Goal: Task Accomplishment & Management: Use online tool/utility

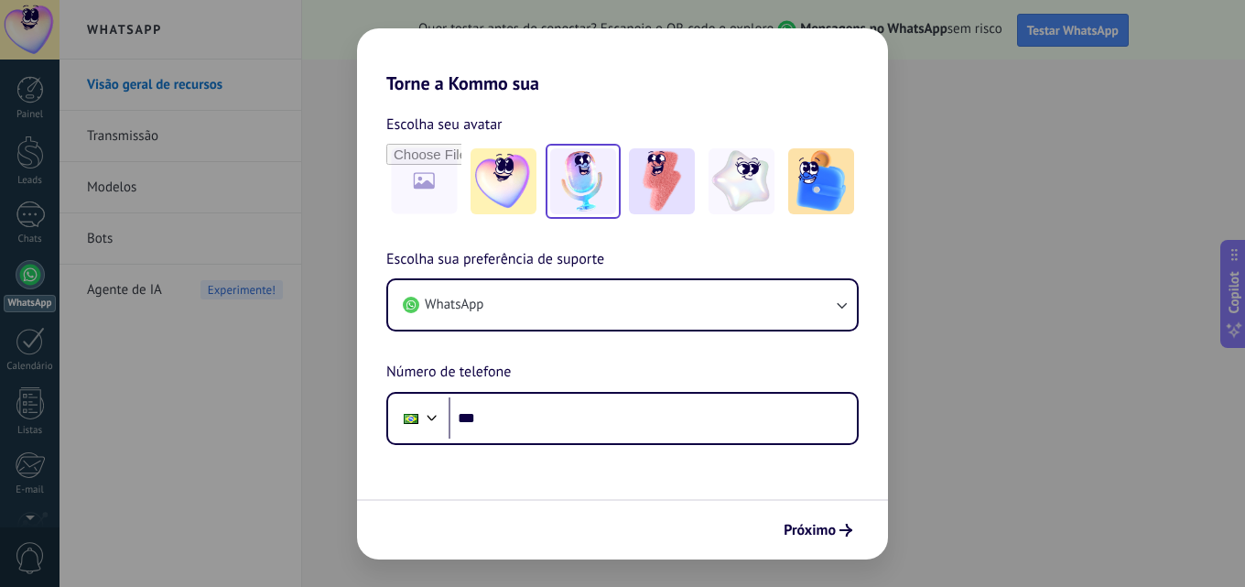
click at [602, 200] on img at bounding box center [583, 181] width 66 height 66
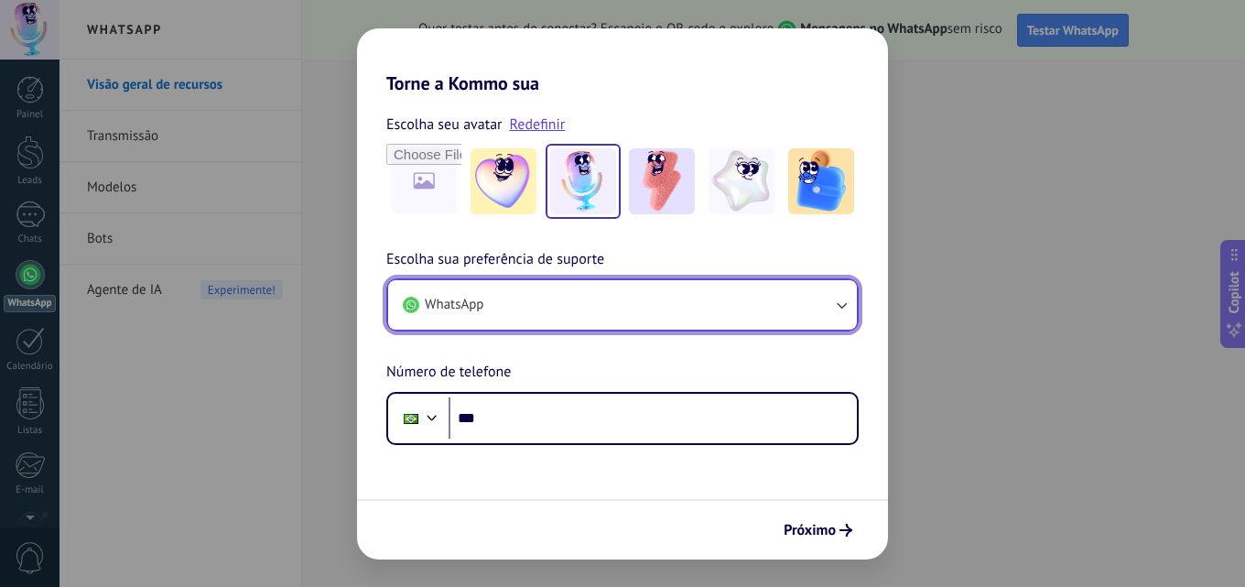
click at [843, 317] on button "WhatsApp" at bounding box center [622, 304] width 469 height 49
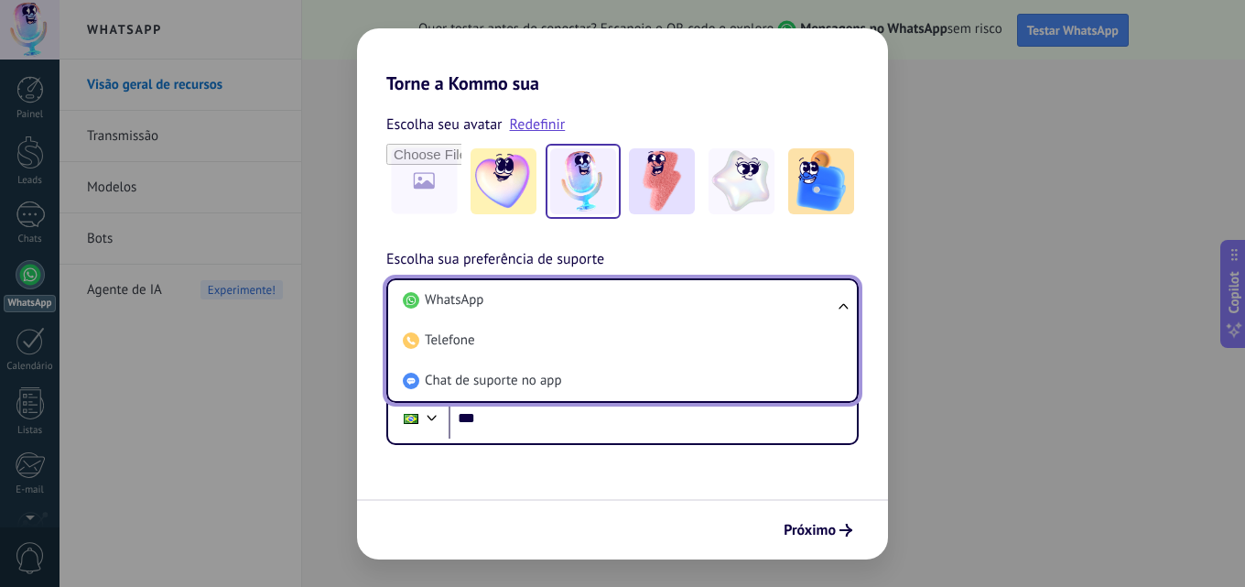
click at [843, 317] on ul "WhatsApp Telefone Chat de suporte no app" at bounding box center [622, 340] width 473 height 125
click at [843, 308] on ul "WhatsApp Telefone Chat de suporte no app" at bounding box center [622, 340] width 473 height 125
click at [842, 305] on ul "WhatsApp Telefone Chat de suporte no app" at bounding box center [622, 340] width 473 height 125
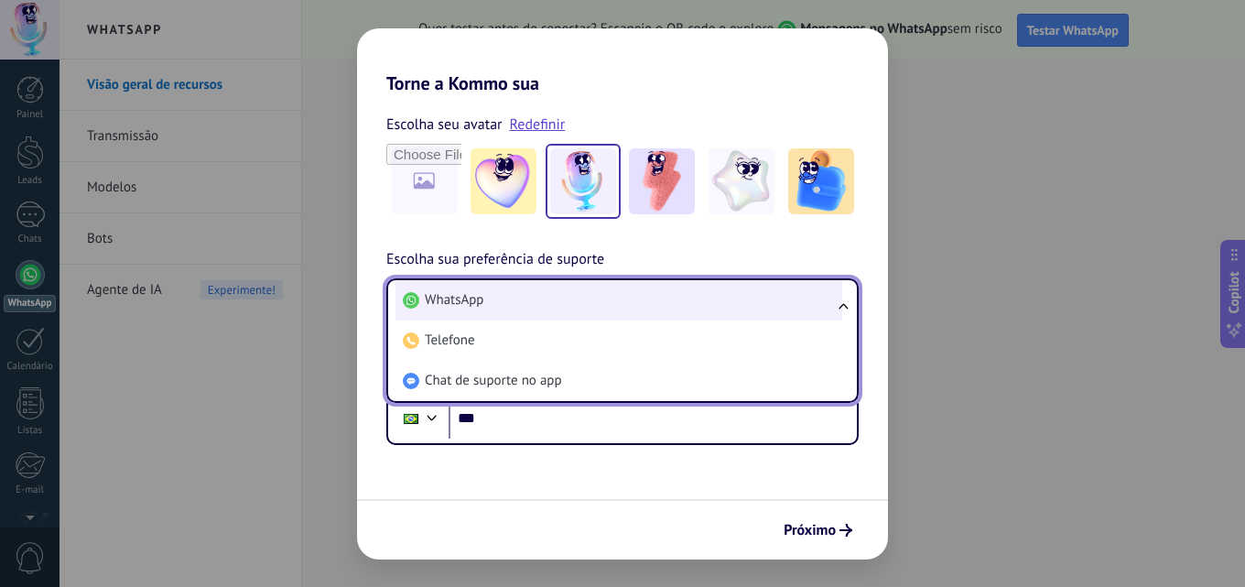
click at [505, 299] on li "WhatsApp" at bounding box center [619, 300] width 447 height 40
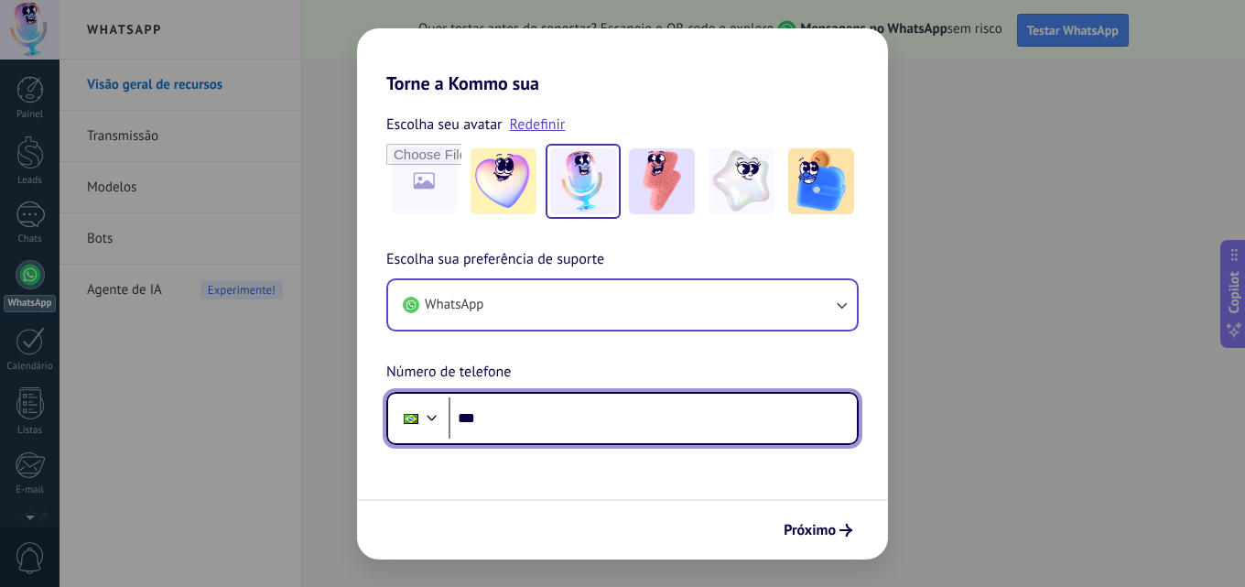
click at [495, 423] on input "***" at bounding box center [653, 418] width 408 height 42
type input "**********"
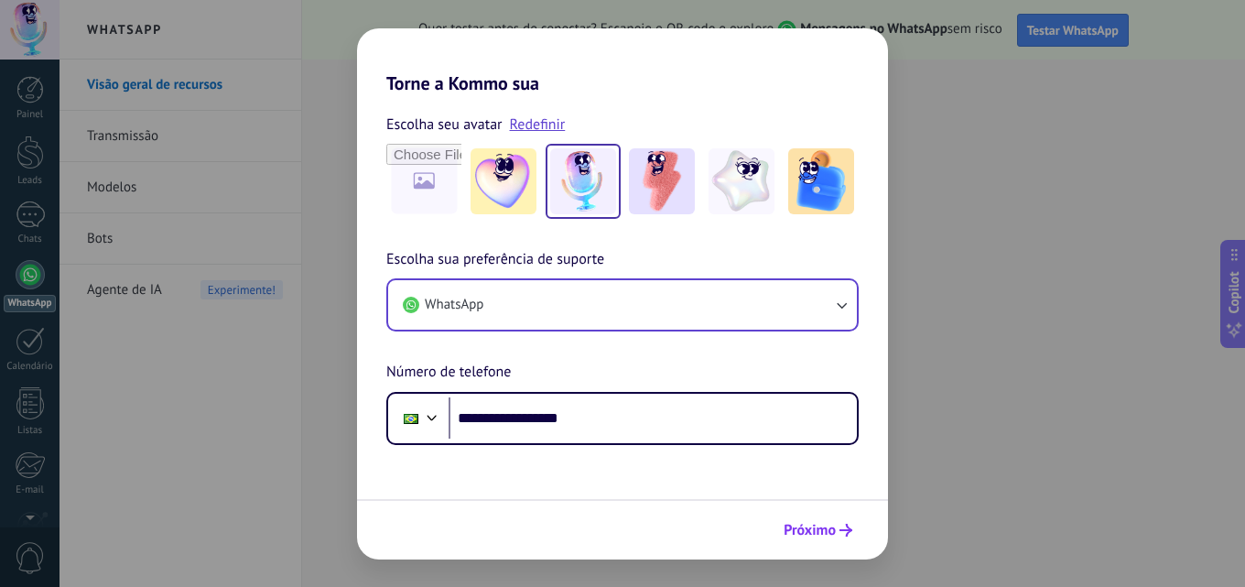
click at [793, 528] on span "Próximo" at bounding box center [810, 530] width 52 height 13
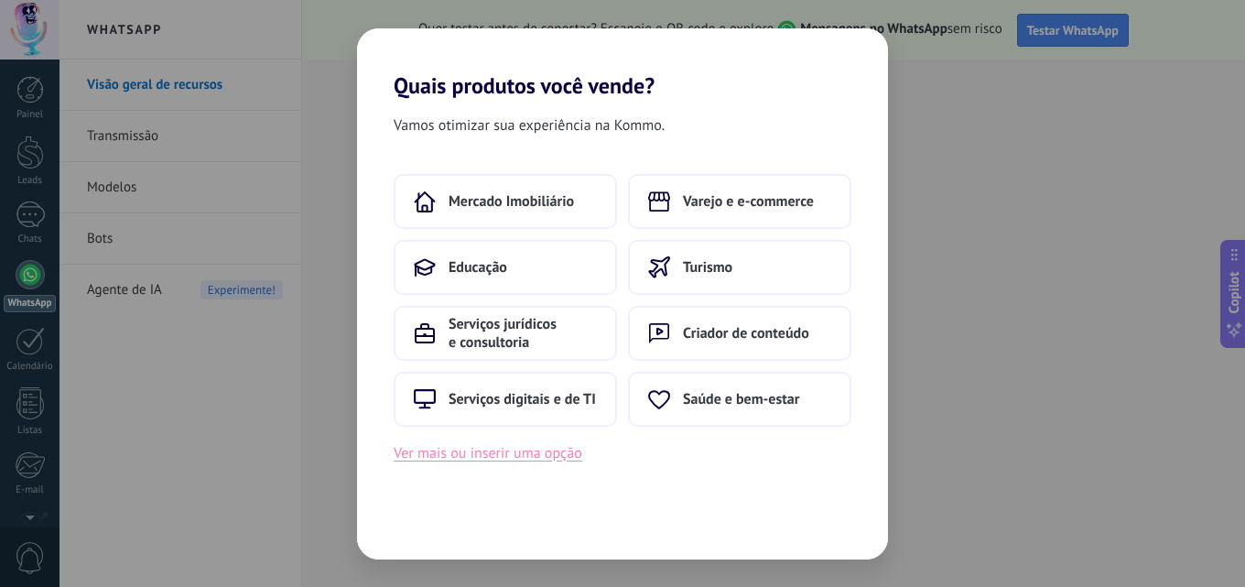
click at [475, 461] on button "Ver mais ou inserir uma opção" at bounding box center [488, 453] width 189 height 24
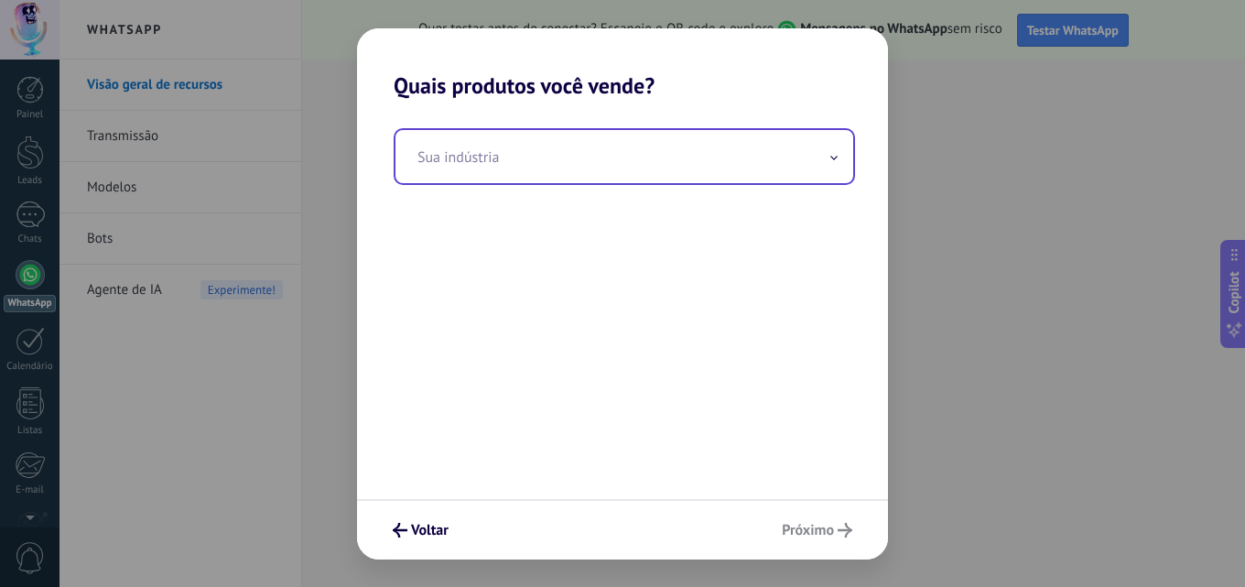
click at [479, 149] on input "text" at bounding box center [625, 156] width 458 height 53
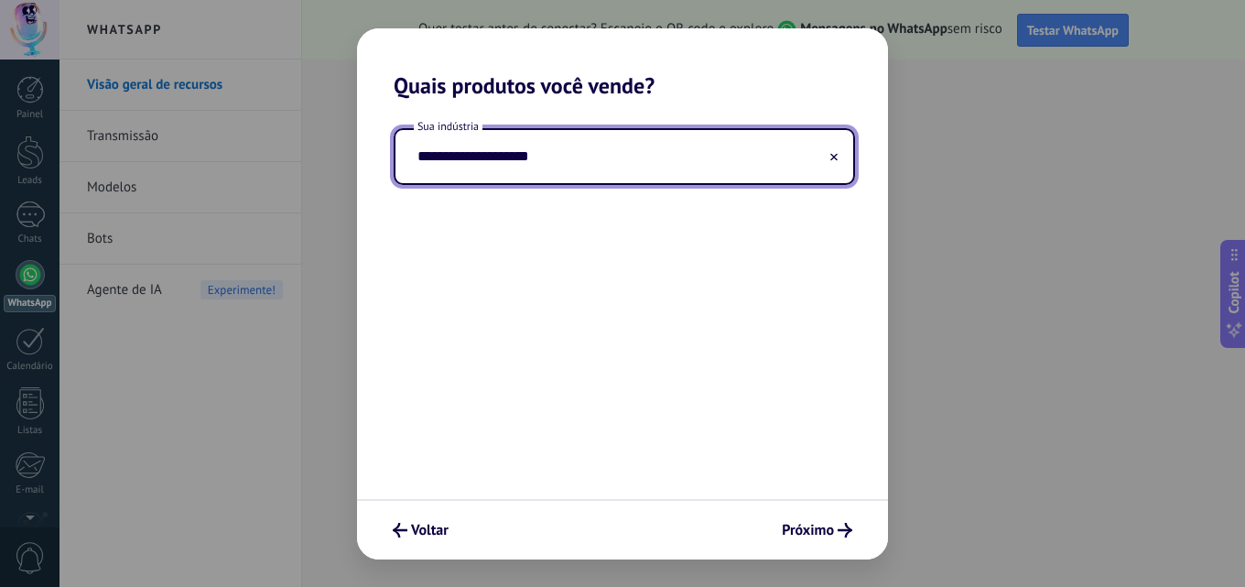
click at [414, 162] on input "**********" at bounding box center [625, 156] width 458 height 53
type input "**********"
click at [799, 540] on button "Próximo" at bounding box center [817, 530] width 87 height 31
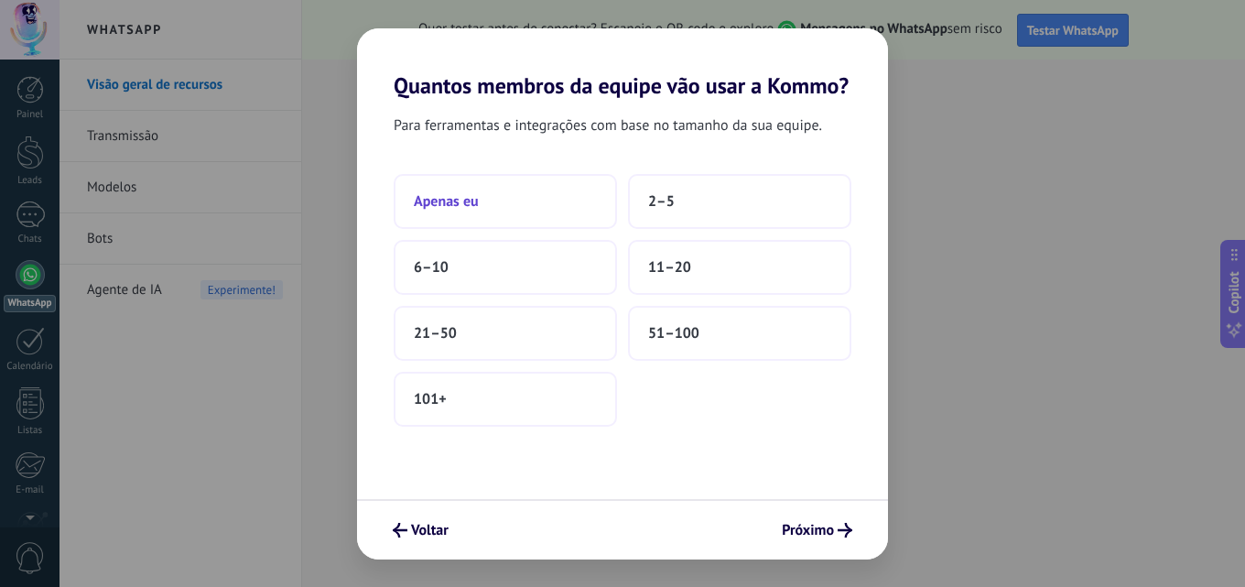
click at [418, 224] on button "Apenas eu" at bounding box center [505, 201] width 223 height 55
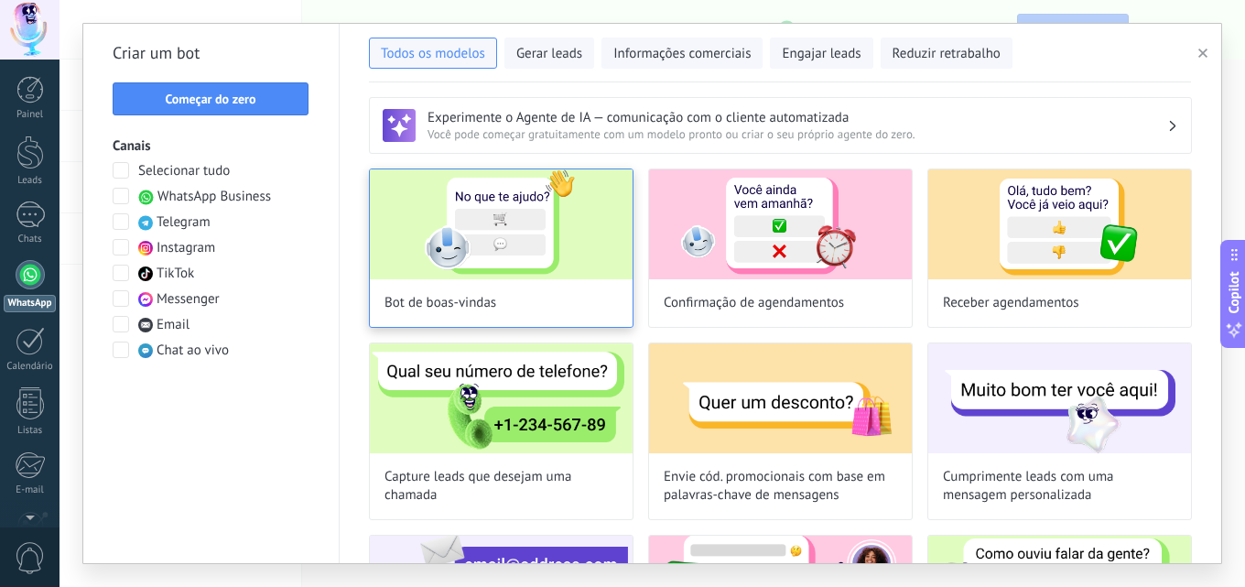
click at [524, 193] on img at bounding box center [501, 224] width 263 height 110
type input "**********"
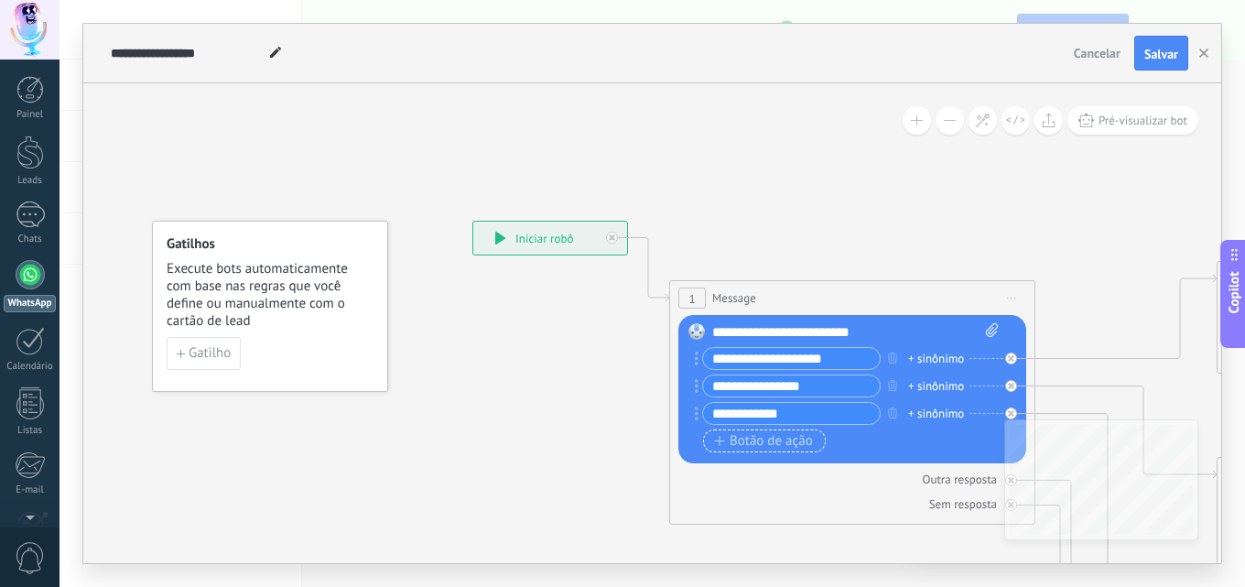
click at [725, 446] on span "Botão de ação" at bounding box center [763, 441] width 99 height 15
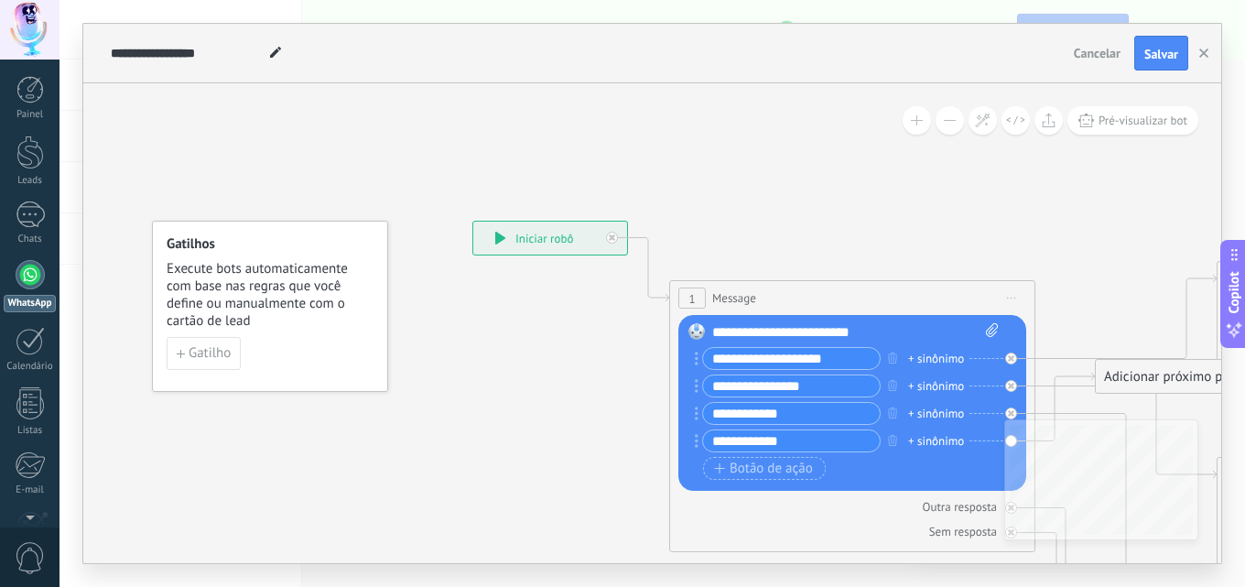
type input "**********"
click at [798, 413] on input "**********" at bounding box center [791, 413] width 177 height 21
type input "*"
type input "*********"
drag, startPoint x: 1240, startPoint y: 100, endPoint x: 1242, endPoint y: 128, distance: 28.4
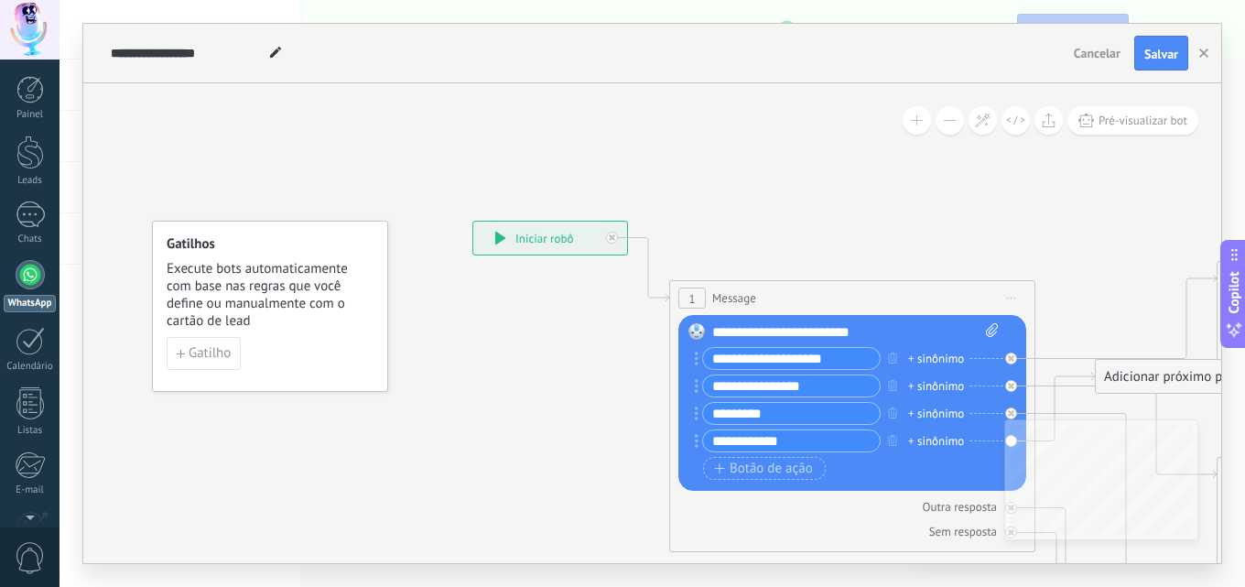
click at [1242, 128] on div "**********" at bounding box center [653, 293] width 1186 height 587
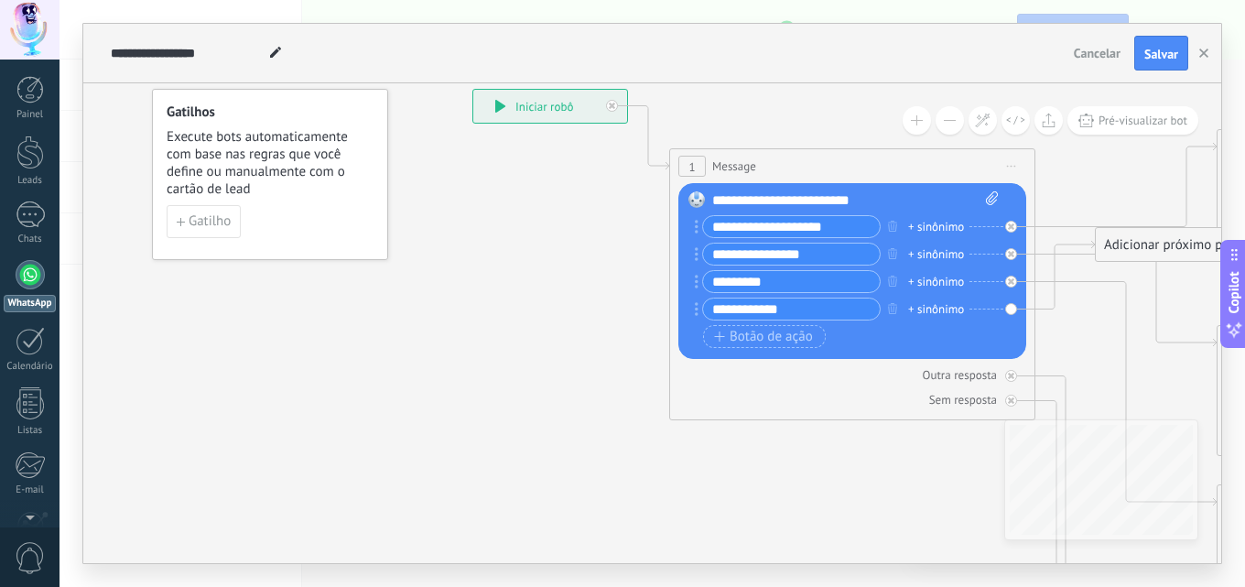
click at [820, 258] on input "**********" at bounding box center [791, 254] width 177 height 21
click at [773, 256] on input "**********" at bounding box center [791, 254] width 177 height 21
type input "**********"
click at [536, 114] on div "**********" at bounding box center [550, 106] width 154 height 33
click at [1162, 46] on button "Salvar" at bounding box center [1162, 53] width 54 height 35
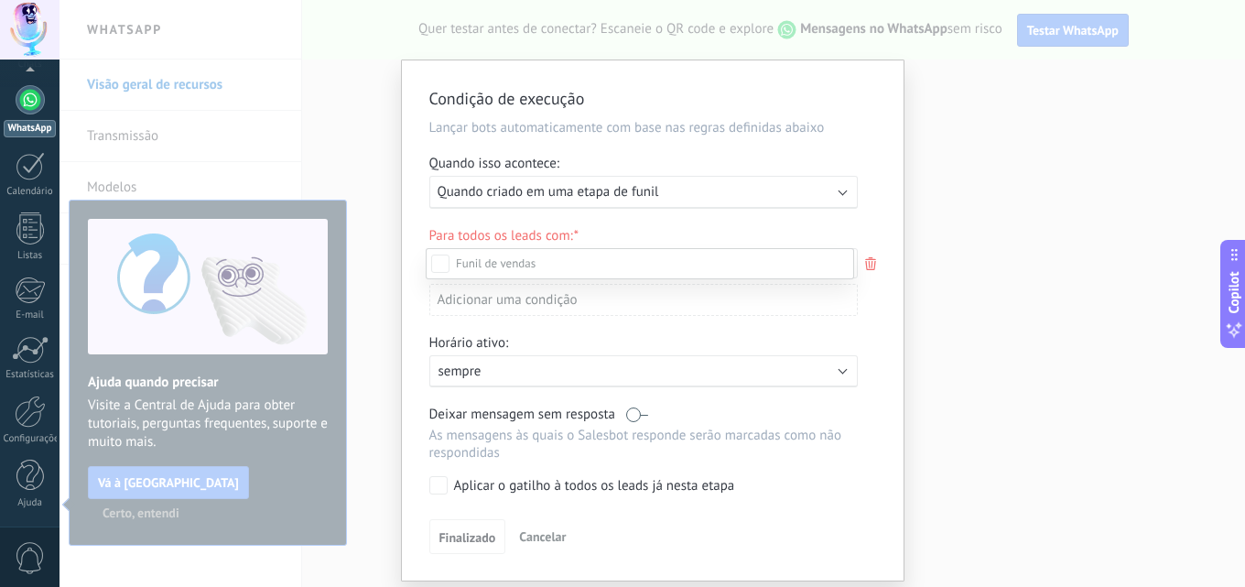
click at [840, 195] on div at bounding box center [653, 293] width 1186 height 587
click at [840, 195] on div "Executar: Quando criado em uma etapa de funil" at bounding box center [643, 192] width 429 height 33
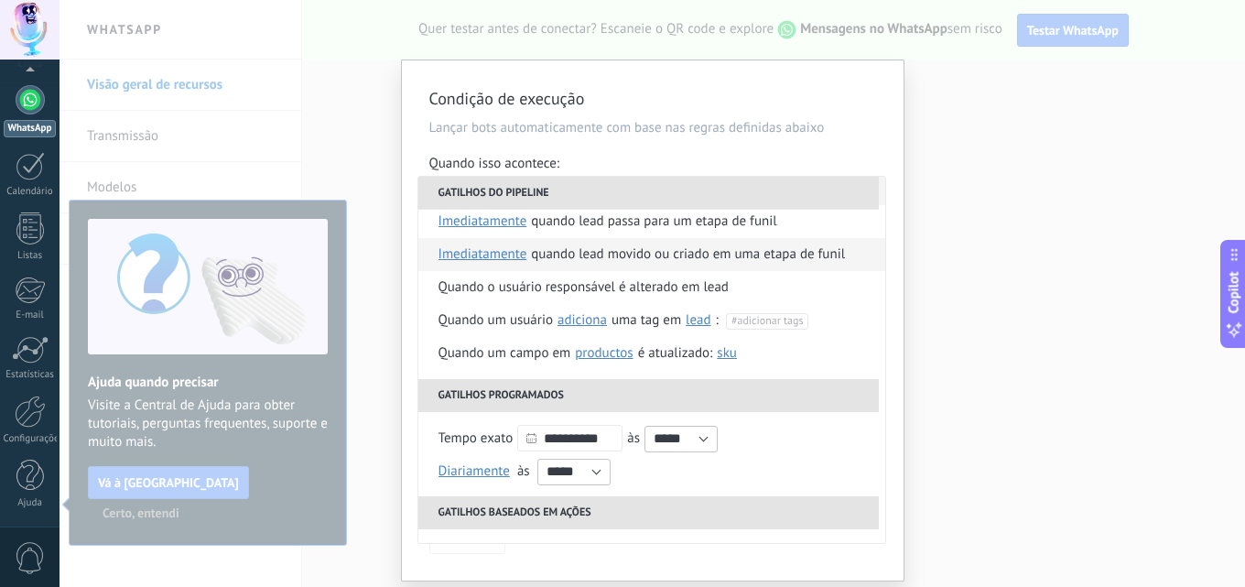
scroll to position [92, 0]
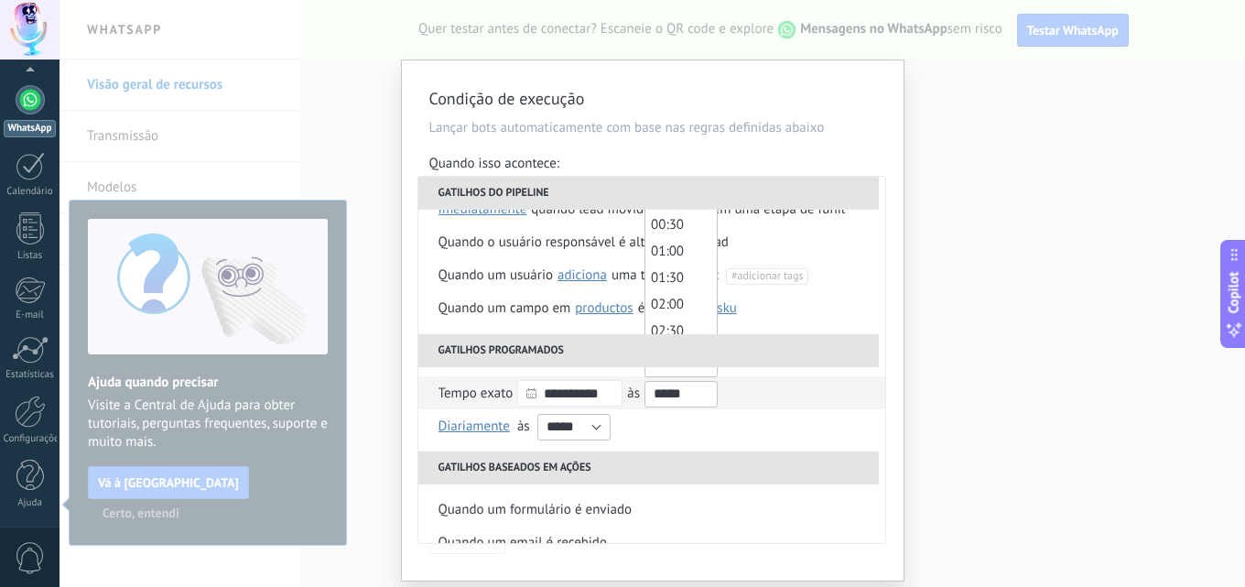
click at [707, 396] on input "*****" at bounding box center [681, 394] width 73 height 27
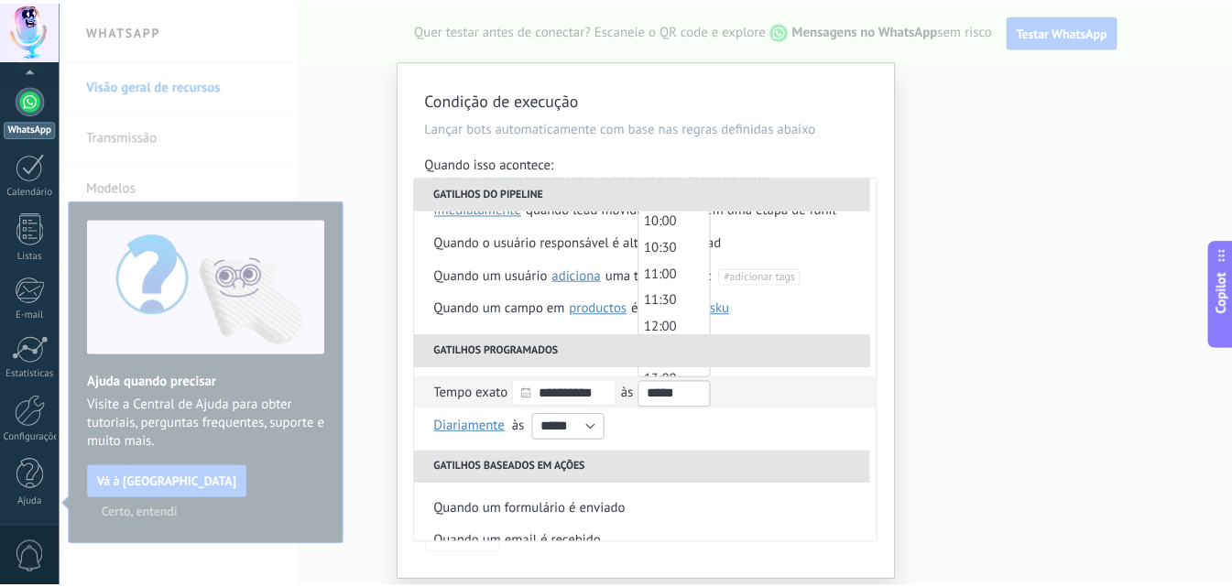
scroll to position [549, 0]
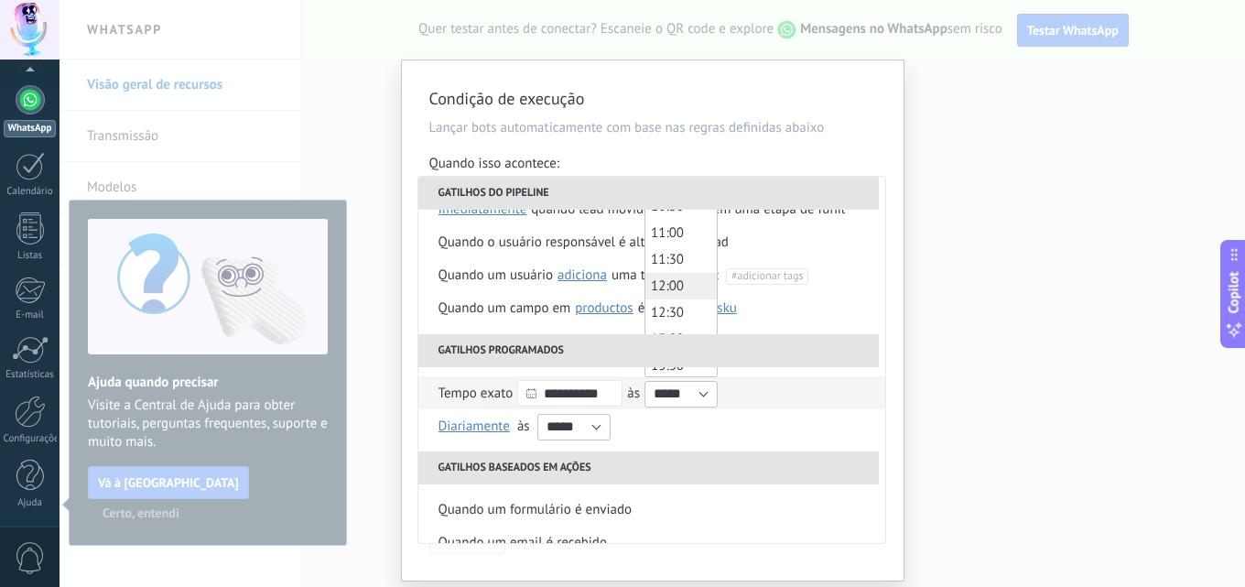
click at [683, 291] on span "12:00" at bounding box center [667, 285] width 33 height 17
click at [682, 289] on span "12:00" at bounding box center [667, 285] width 33 height 17
click at [679, 286] on span "12:00" at bounding box center [667, 285] width 33 height 17
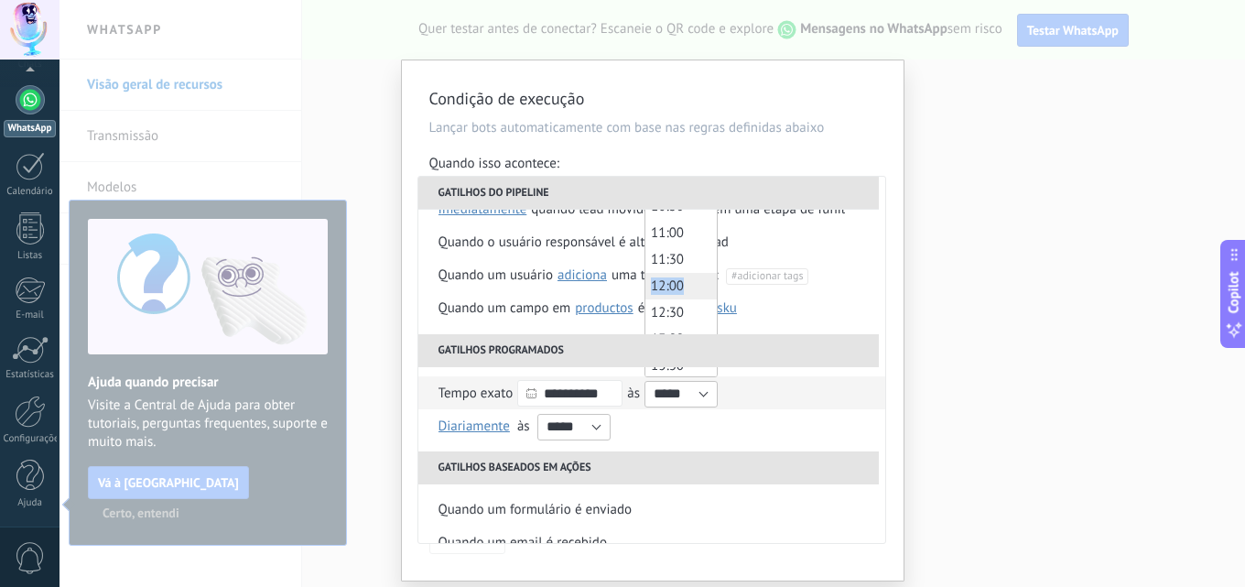
click at [679, 286] on span "12:00" at bounding box center [667, 285] width 33 height 17
click at [684, 286] on span "12:00" at bounding box center [667, 285] width 33 height 17
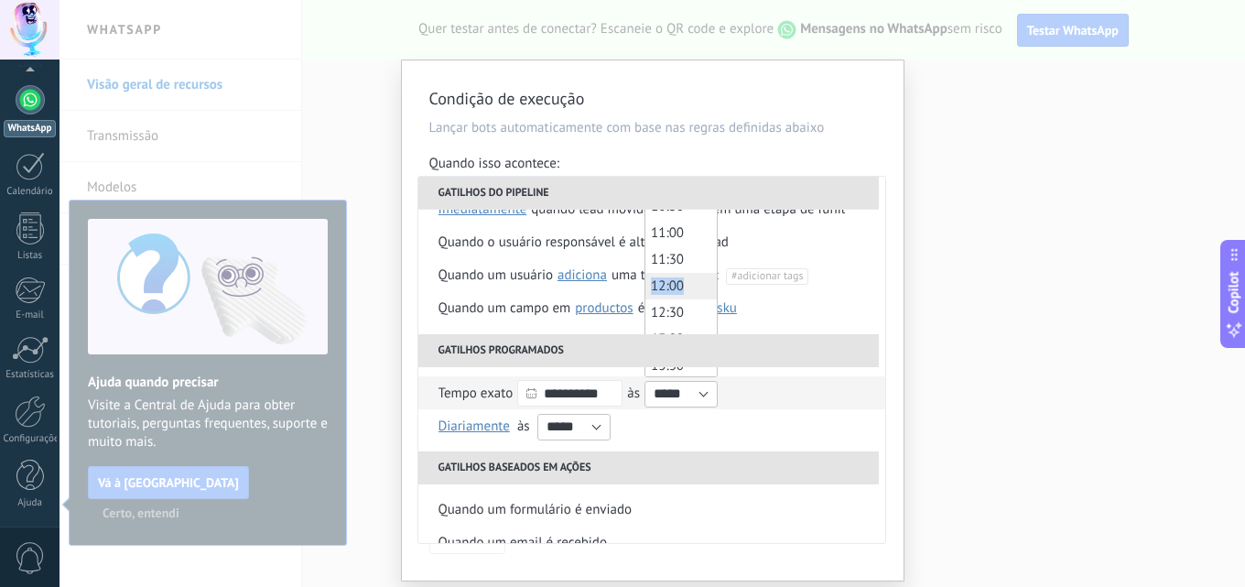
click at [684, 286] on span "12:00" at bounding box center [667, 285] width 33 height 17
click at [767, 393] on div "**********" at bounding box center [652, 392] width 427 height 33
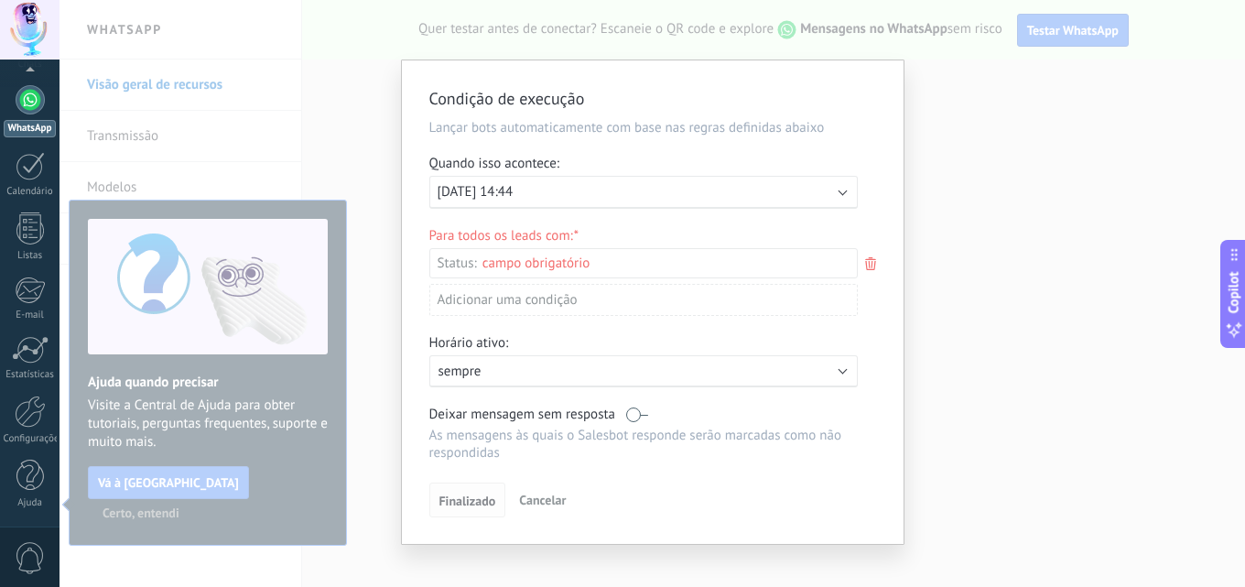
click at [458, 502] on span "Finalizado" at bounding box center [468, 500] width 57 height 13
click at [534, 234] on div "Para todos os leads com:" at bounding box center [652, 235] width 447 height 17
click at [0, 0] on div "Leads de entrada Contato inicial Discussões Tomada de decisão Discussão de cont…" at bounding box center [0, 0] width 0 height 0
click at [886, 412] on div at bounding box center [653, 293] width 1186 height 587
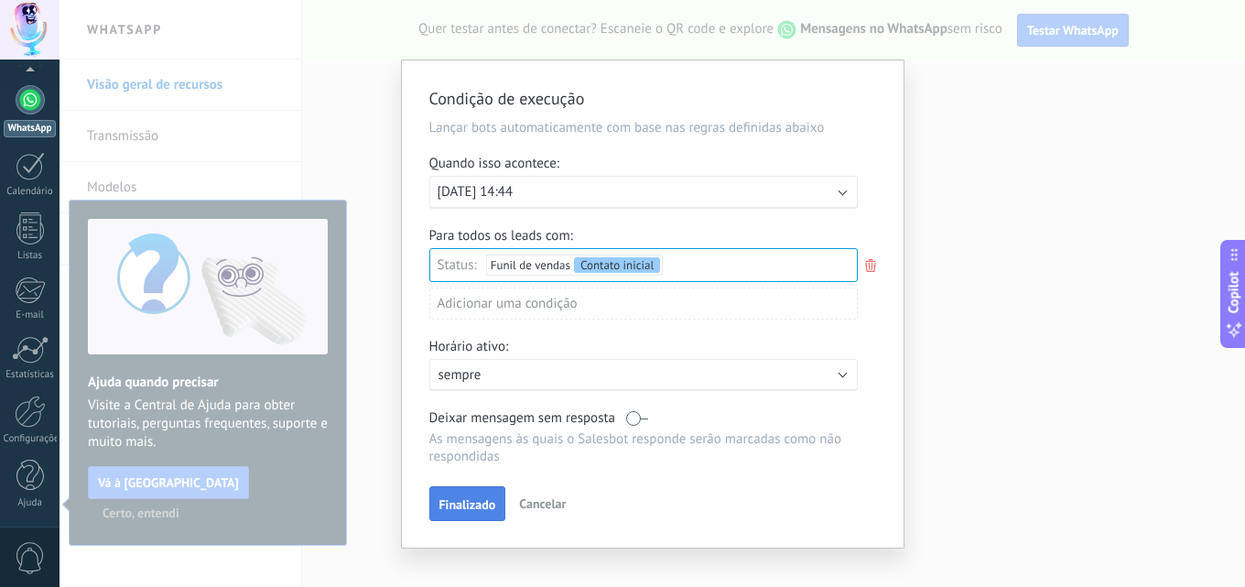
click at [470, 500] on span "Finalizado" at bounding box center [468, 504] width 57 height 13
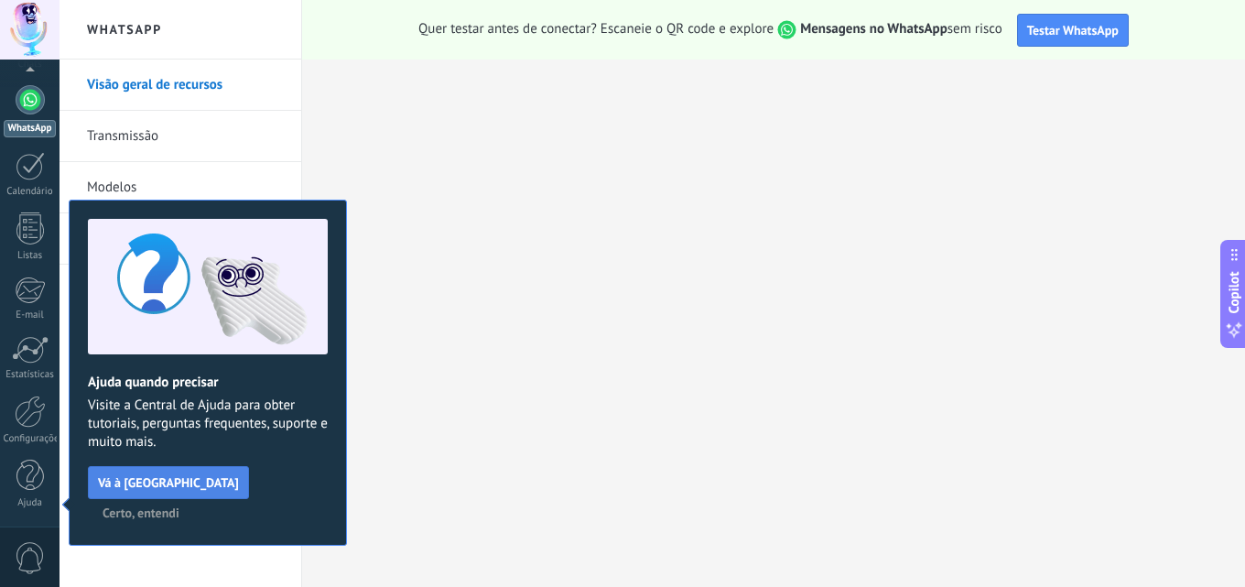
click at [140, 483] on span "Vá à [GEOGRAPHIC_DATA]" at bounding box center [168, 482] width 141 height 13
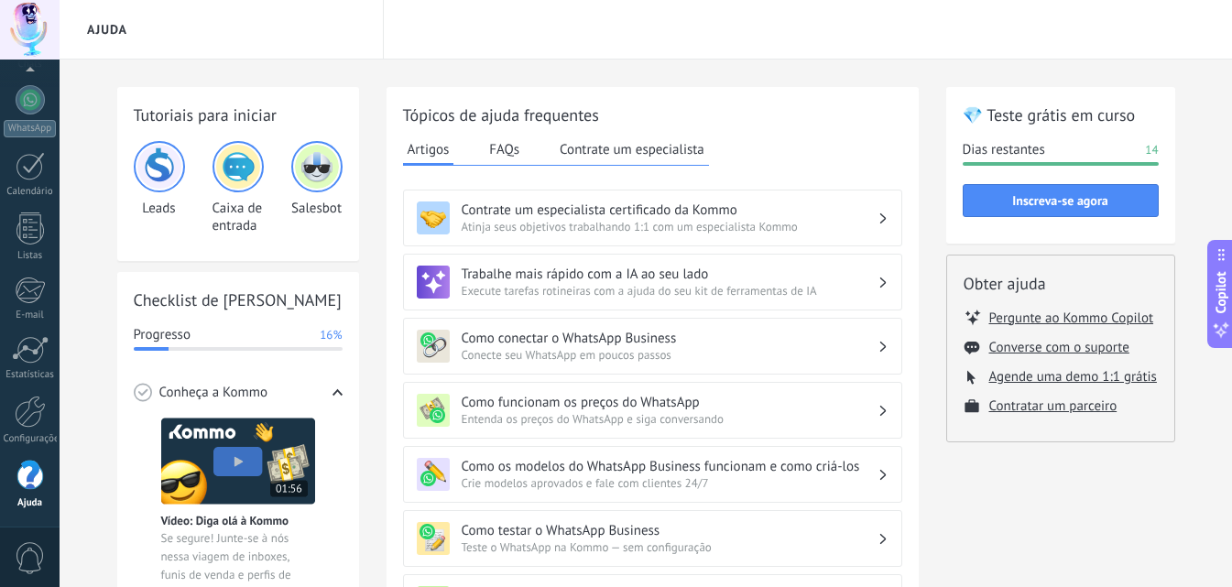
click at [688, 344] on h3 "Como conectar o WhatsApp Business" at bounding box center [670, 338] width 416 height 17
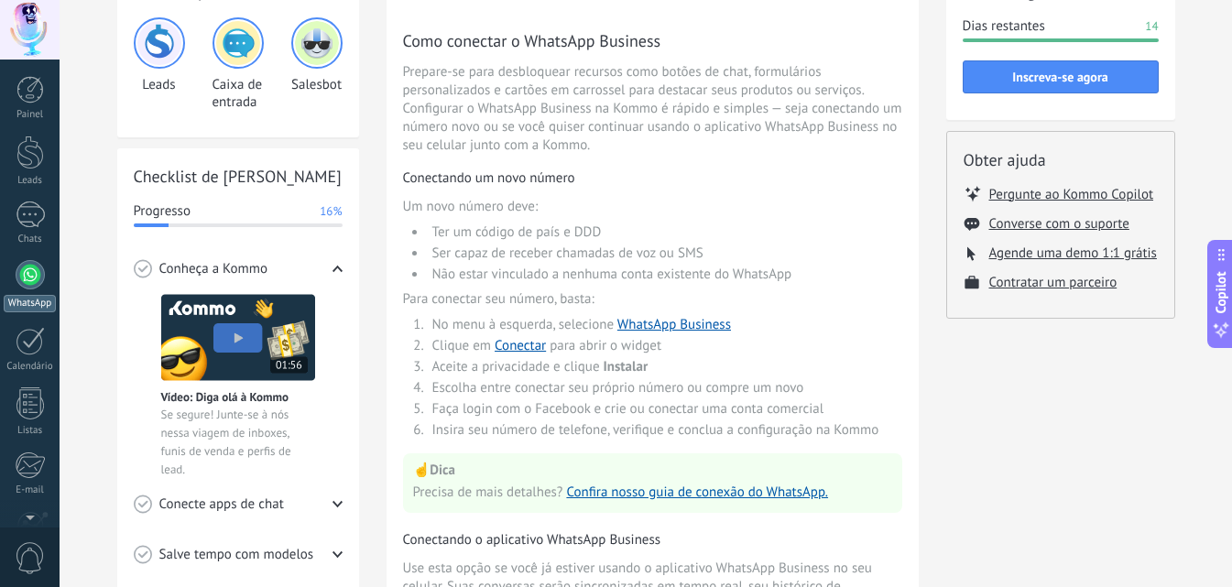
scroll to position [92, 0]
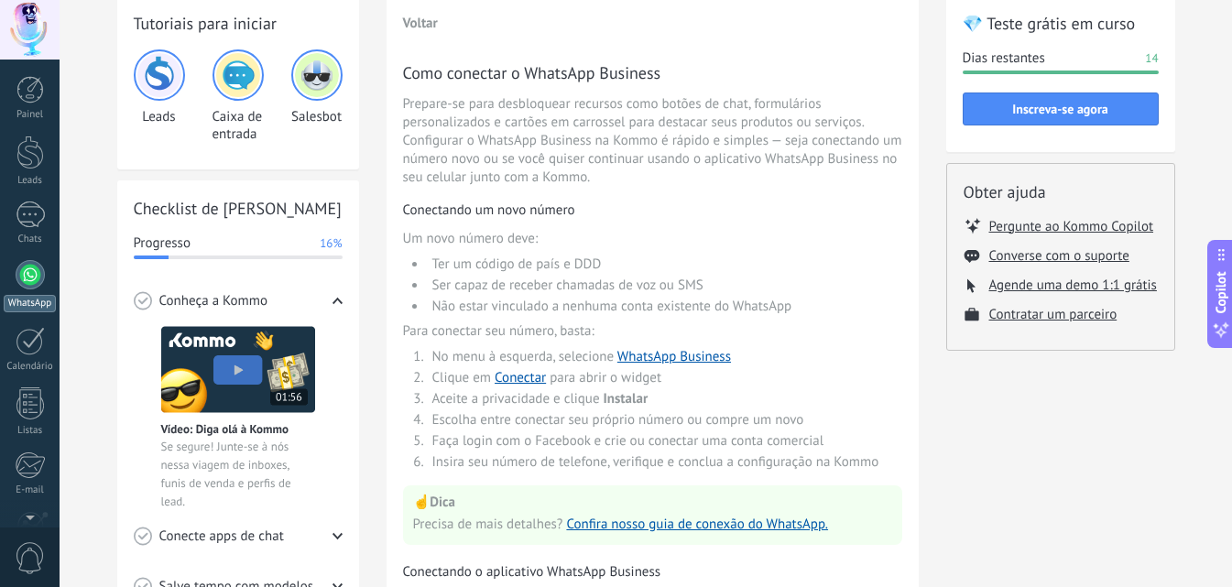
click at [30, 288] on div at bounding box center [30, 274] width 29 height 29
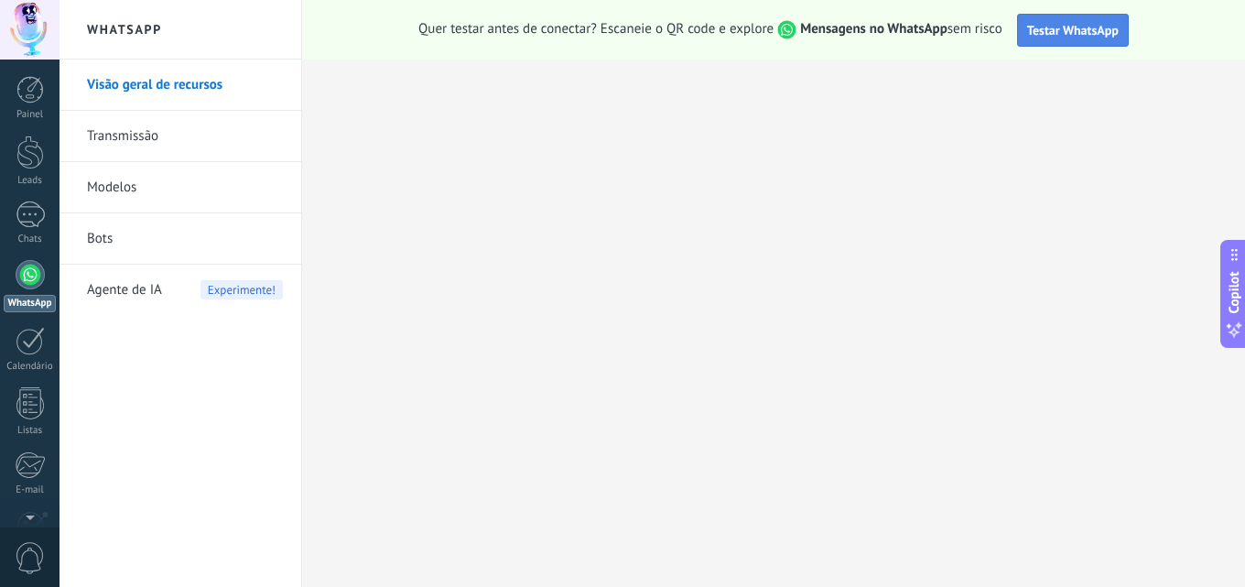
click at [1059, 28] on span "Testar WhatsApp" at bounding box center [1073, 30] width 92 height 16
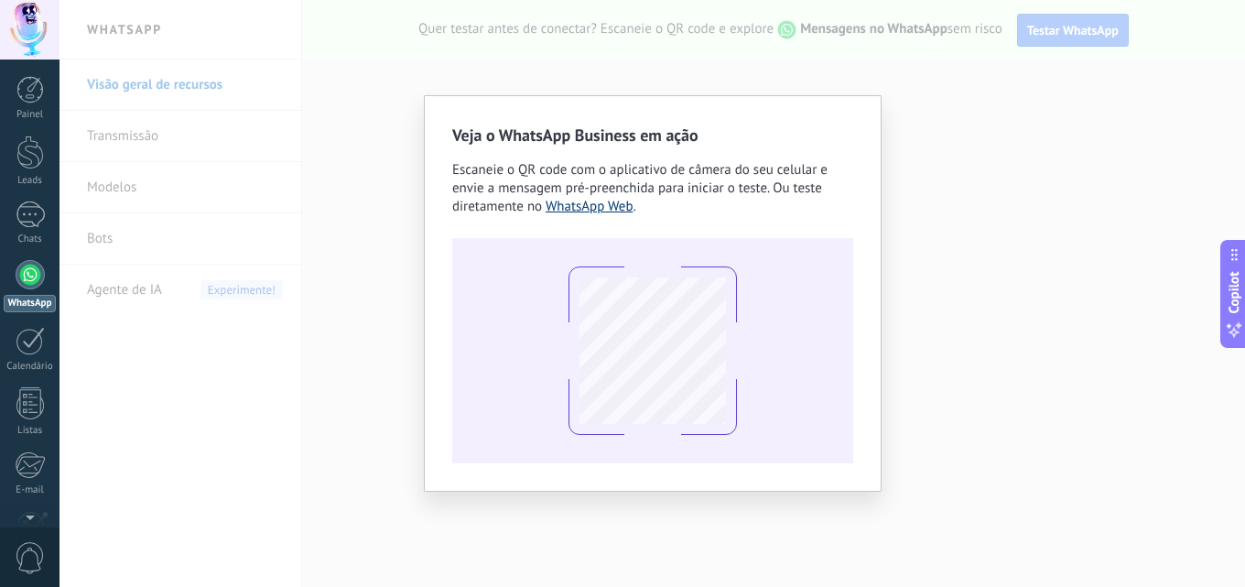
click at [597, 212] on link "WhatsApp Web" at bounding box center [590, 206] width 88 height 17
click at [884, 72] on div "Veja o WhatsApp Business em ação Escaneie o QR code com o aplicativo de câmera …" at bounding box center [653, 293] width 1186 height 587
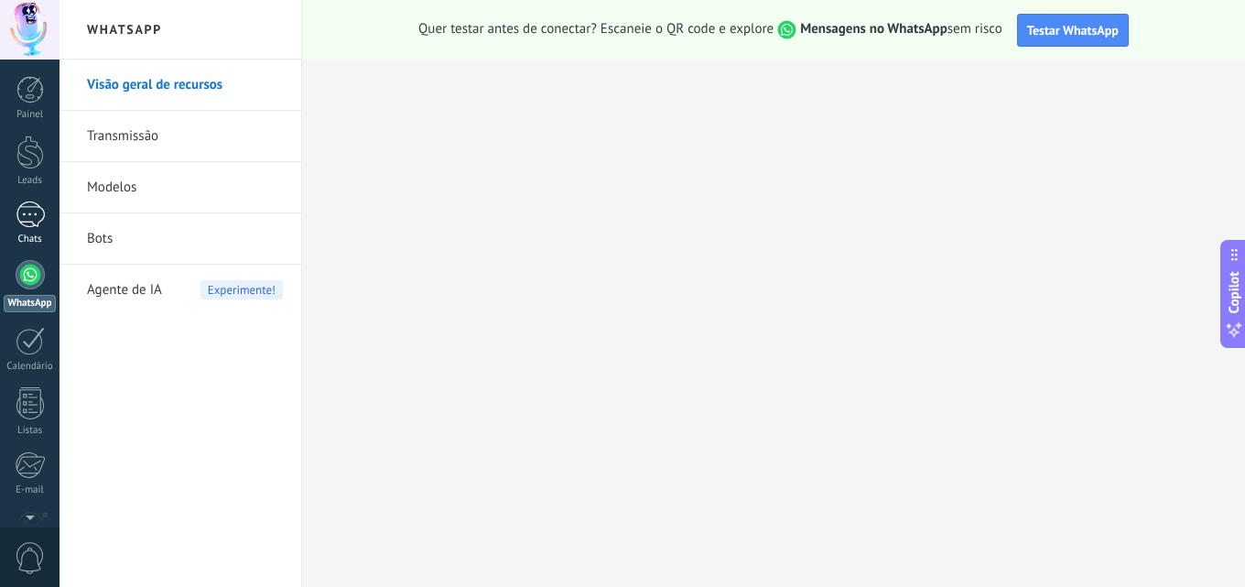
click at [30, 216] on div at bounding box center [30, 214] width 29 height 27
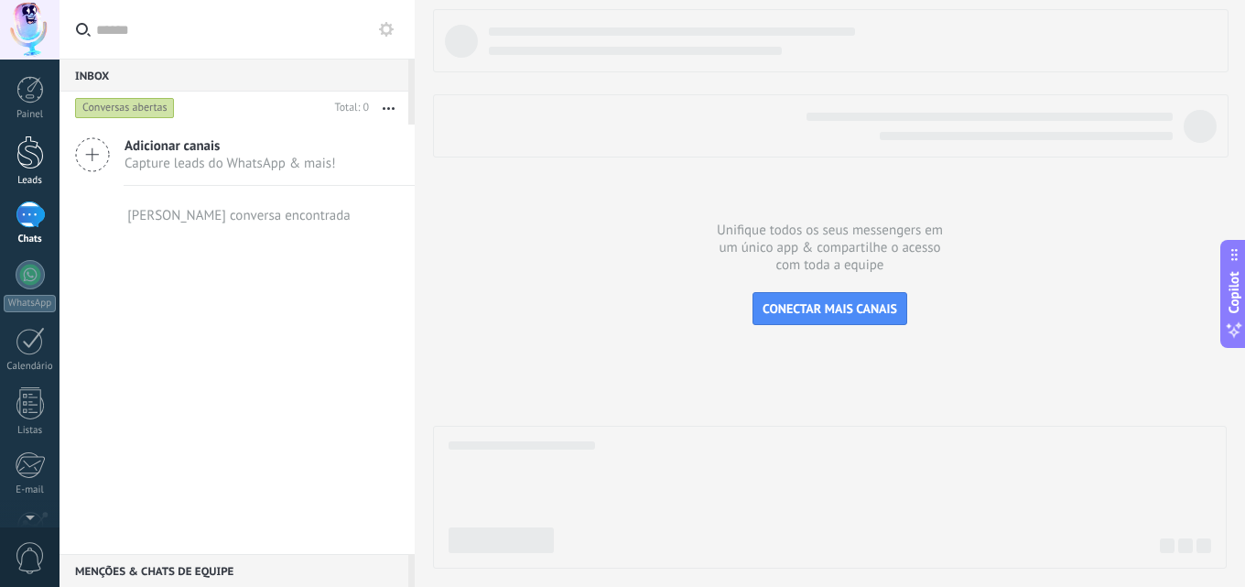
click at [35, 170] on link "Leads" at bounding box center [30, 161] width 60 height 51
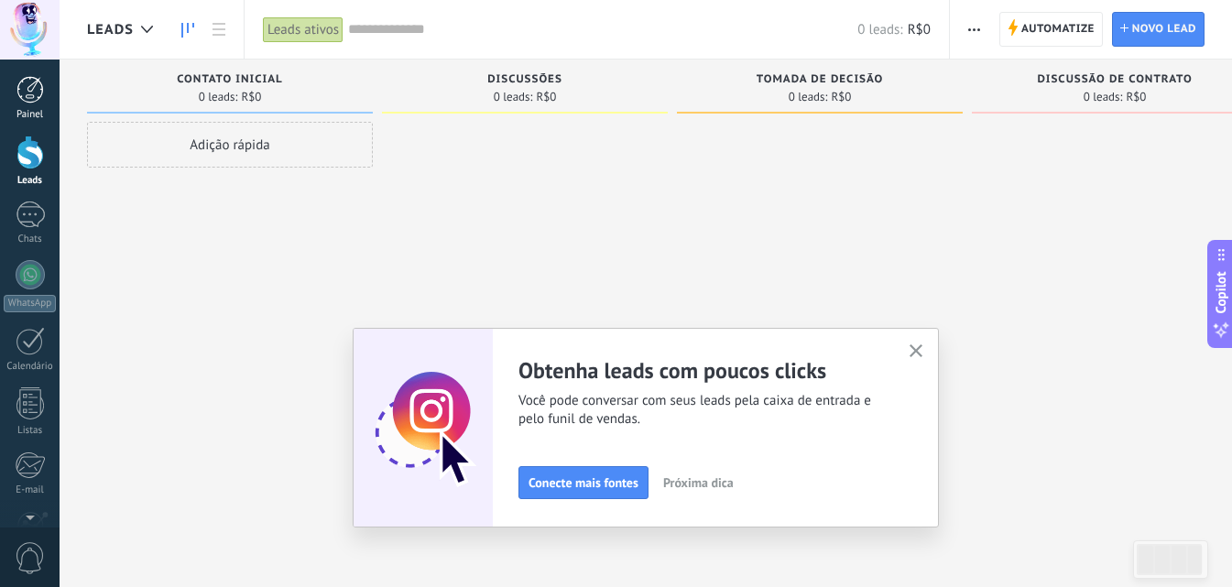
click at [38, 99] on div at bounding box center [29, 89] width 27 height 27
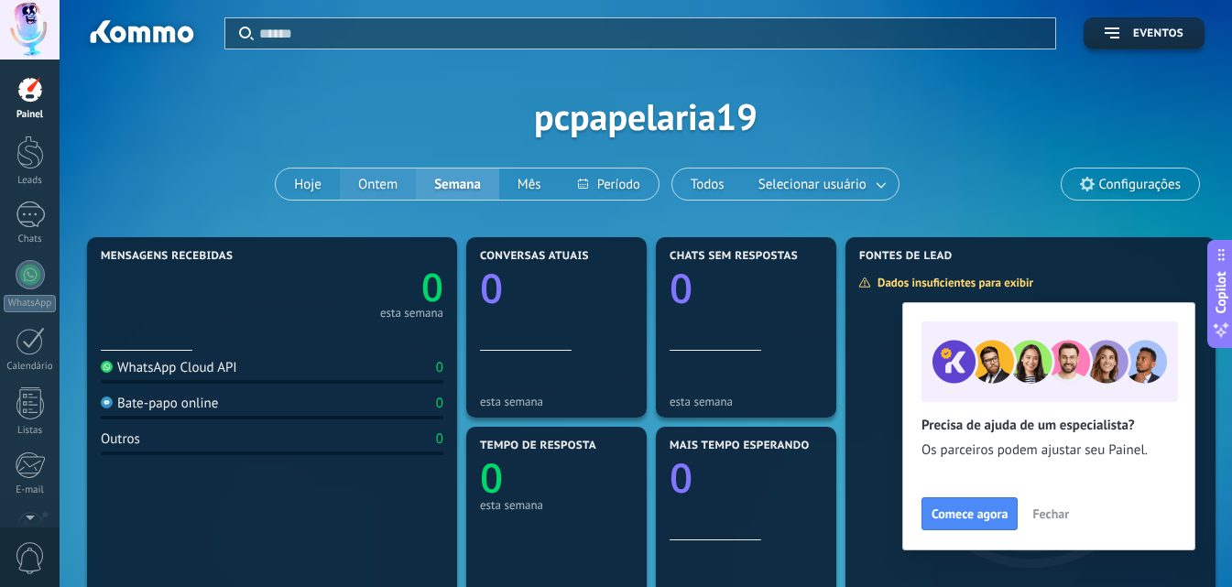
click at [362, 186] on button "Ontem" at bounding box center [378, 183] width 76 height 31
drag, startPoint x: 273, startPoint y: 82, endPoint x: 191, endPoint y: 119, distance: 89.4
click at [267, 115] on div "Aplicar Eventos pcpapelaria19 Hoje Ontem Semana Mês Todos Selecionar usuário Co…" at bounding box center [645, 116] width 1117 height 233
click at [39, 153] on div at bounding box center [29, 153] width 27 height 34
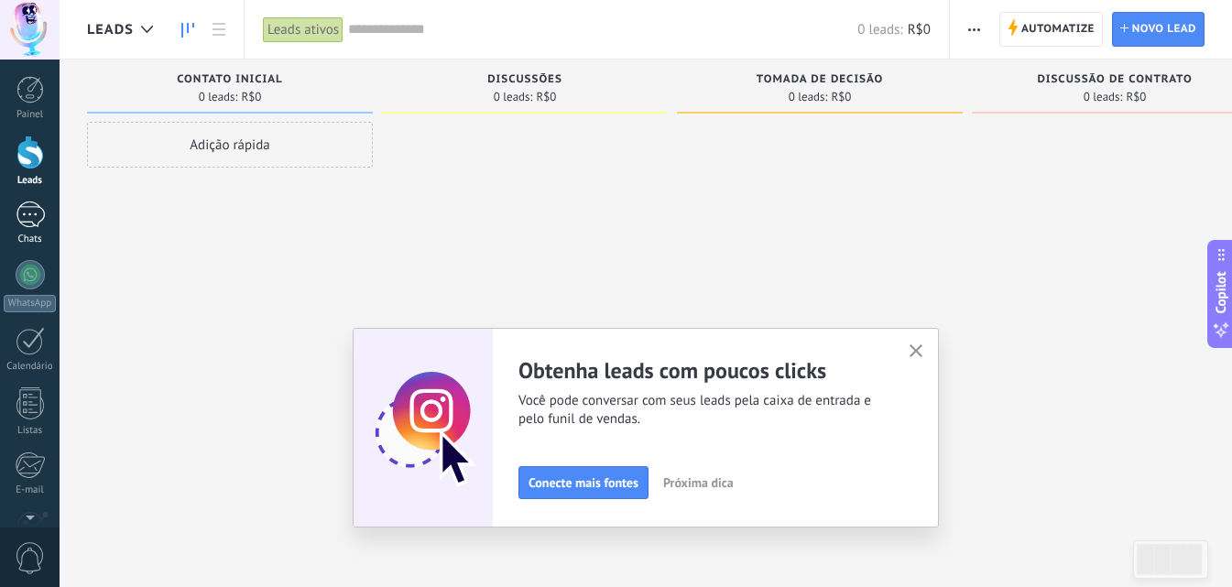
click at [37, 221] on div at bounding box center [30, 214] width 29 height 27
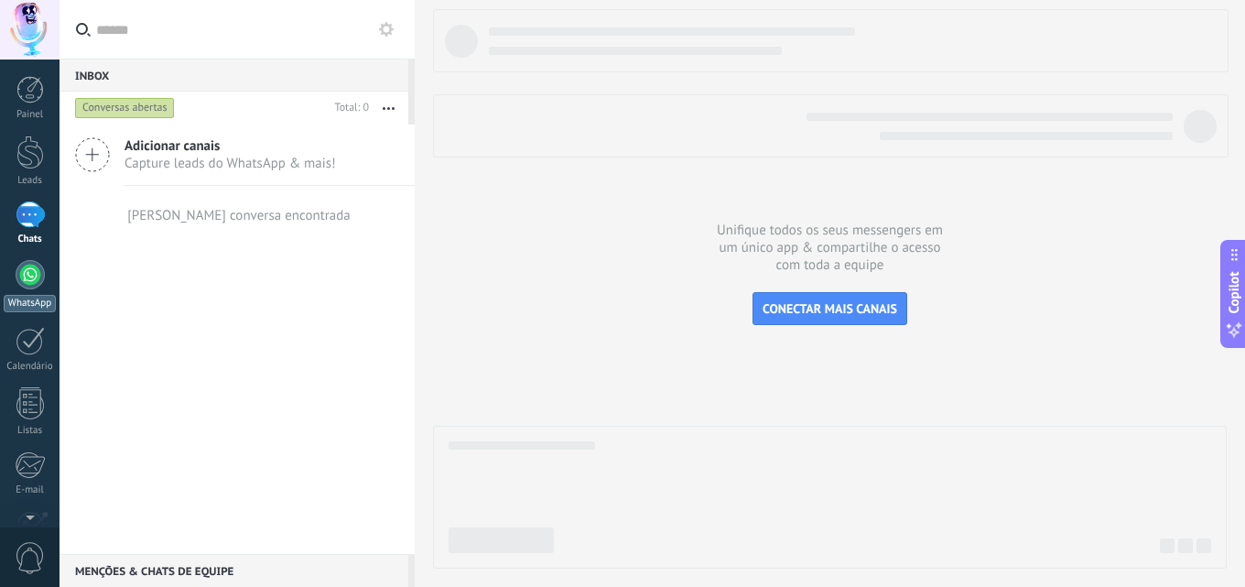
click at [38, 275] on div at bounding box center [30, 274] width 29 height 29
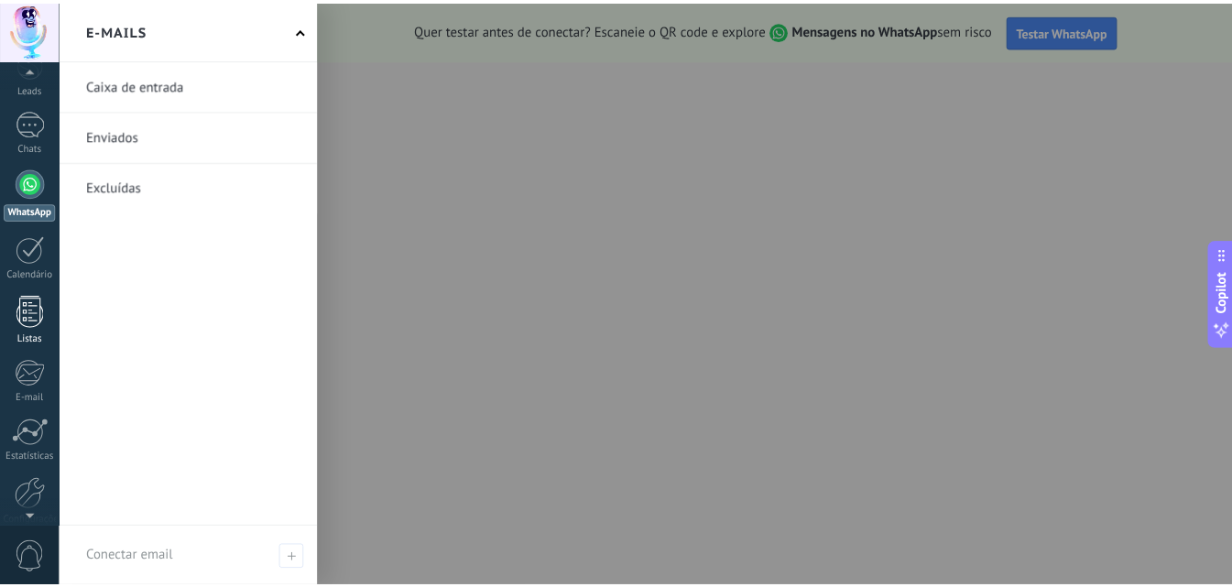
scroll to position [175, 0]
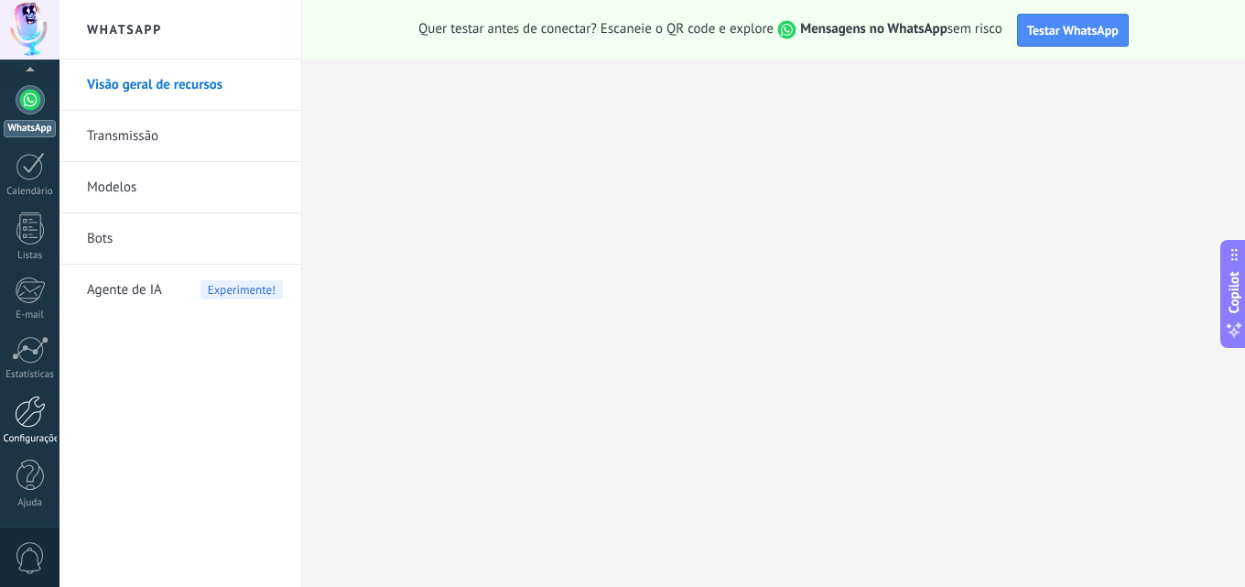
click at [34, 405] on div at bounding box center [30, 412] width 31 height 32
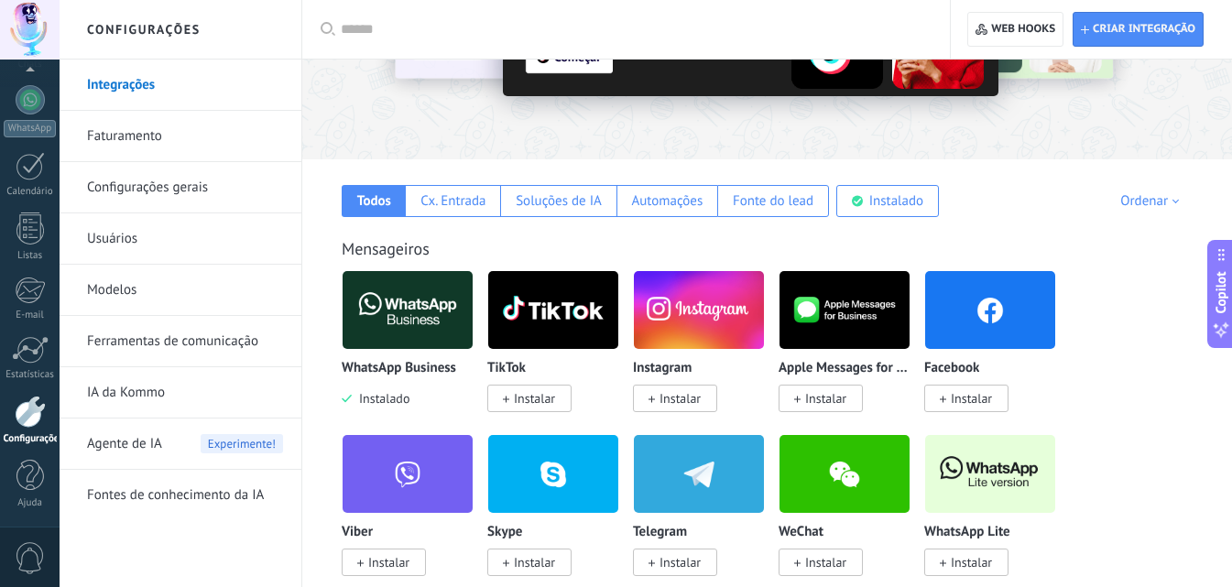
scroll to position [183, 0]
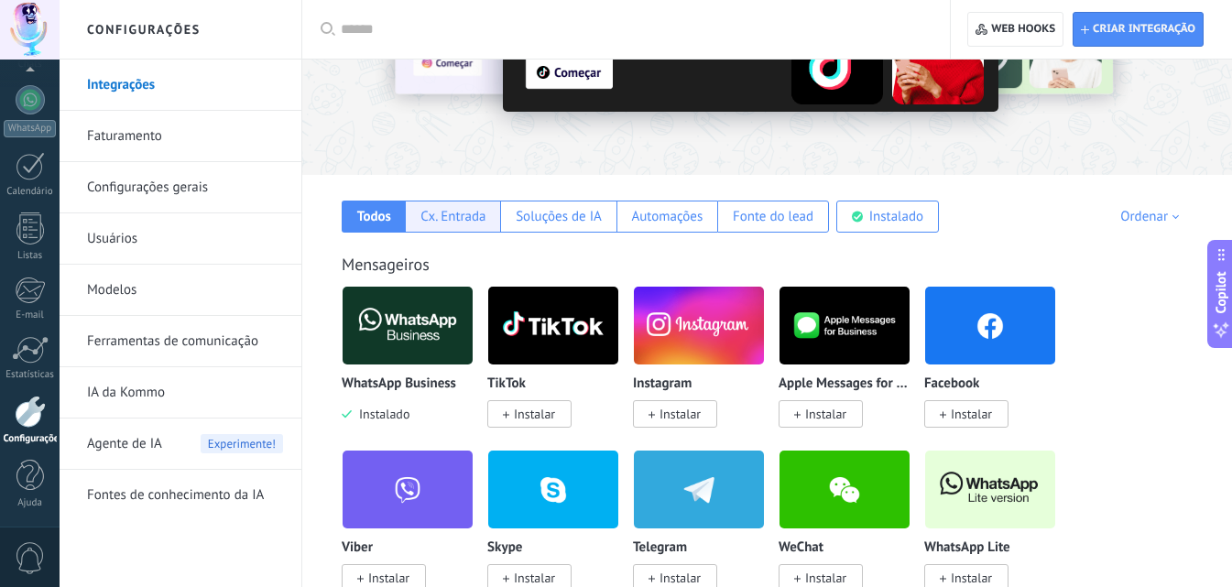
click at [432, 226] on div "Cx. Entrada" at bounding box center [452, 217] width 95 height 32
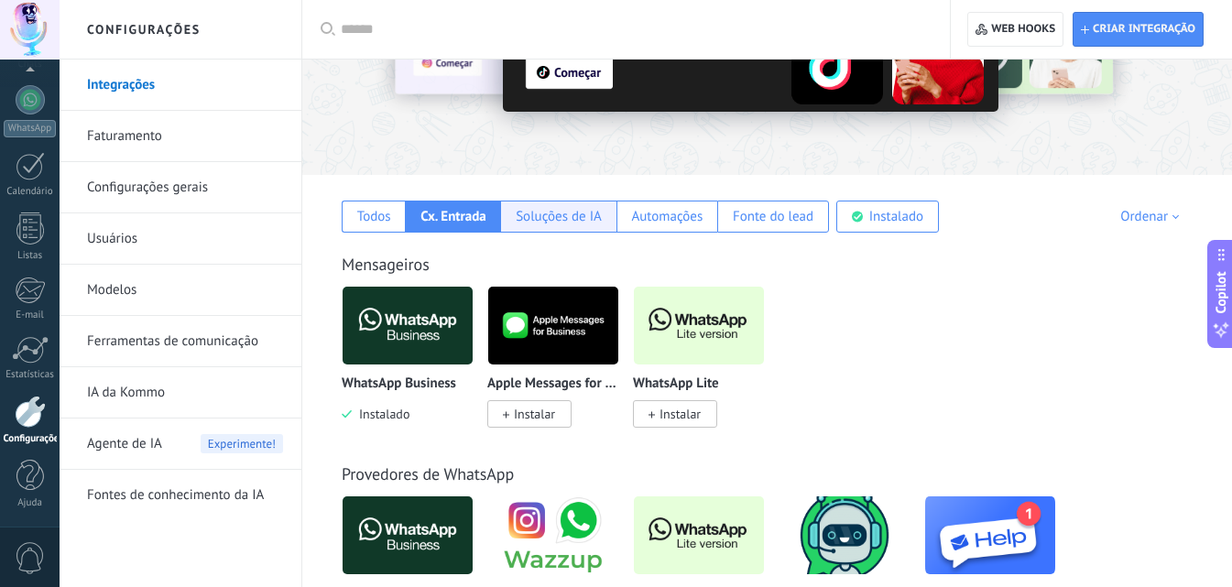
click at [554, 220] on div "Soluções de IA" at bounding box center [559, 216] width 86 height 17
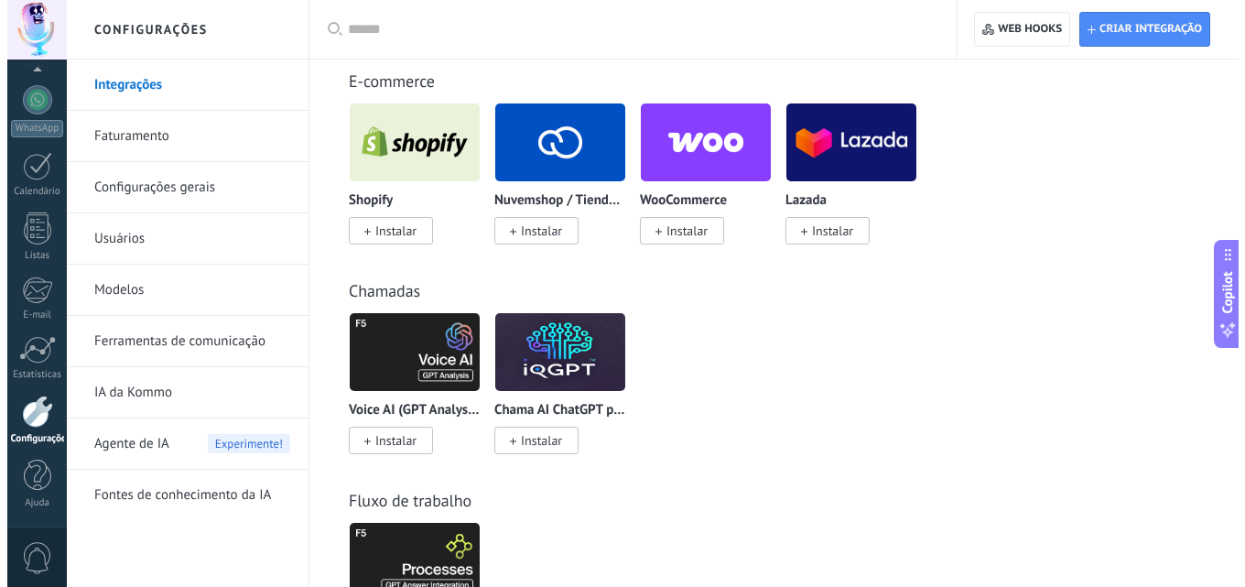
scroll to position [458, 0]
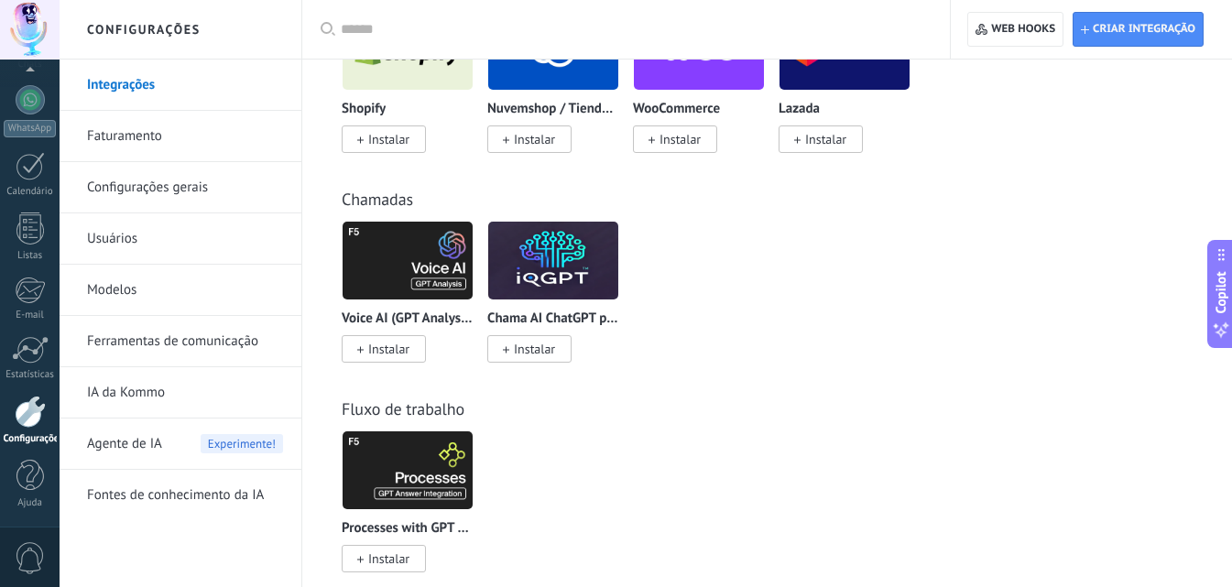
click at [559, 282] on img at bounding box center [553, 260] width 130 height 89
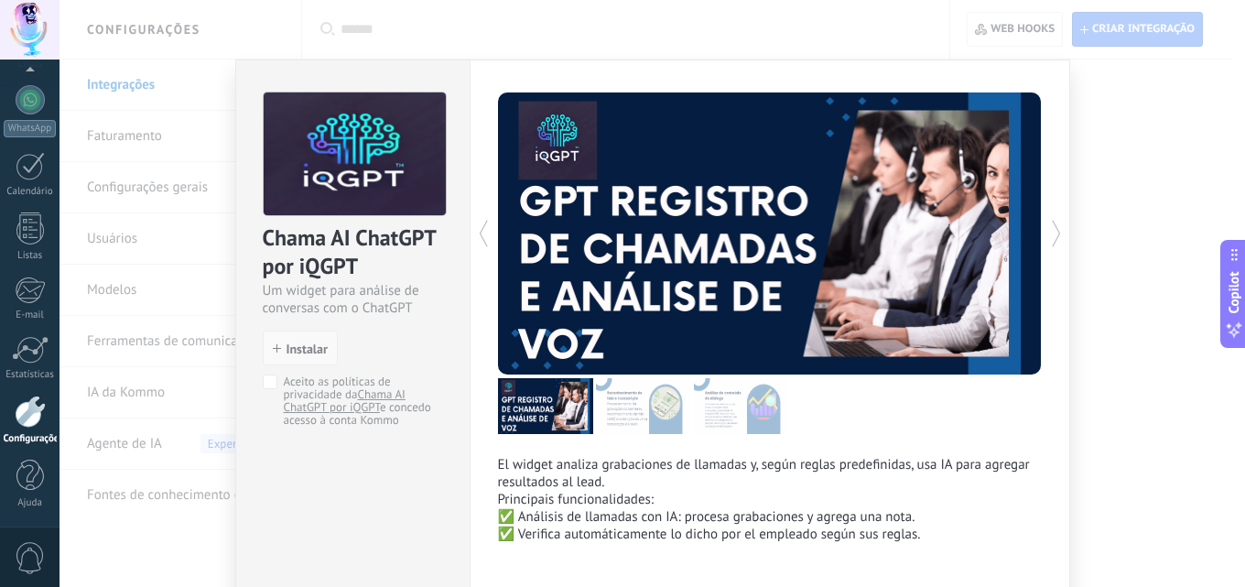
click at [306, 345] on span "Instalar" at bounding box center [307, 348] width 41 height 13
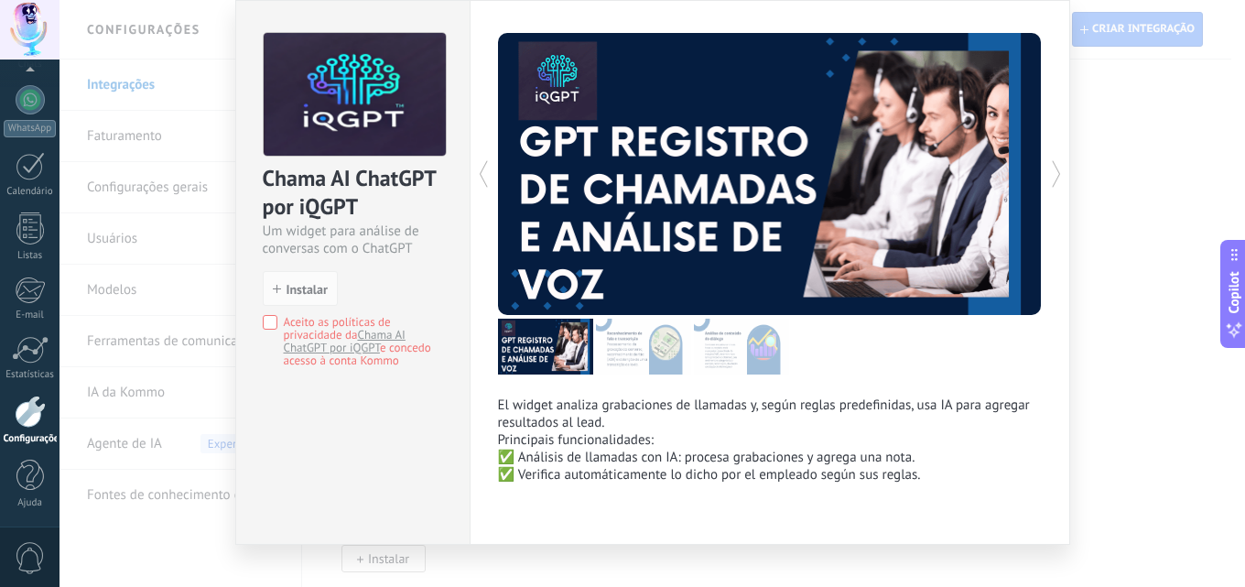
scroll to position [86, 0]
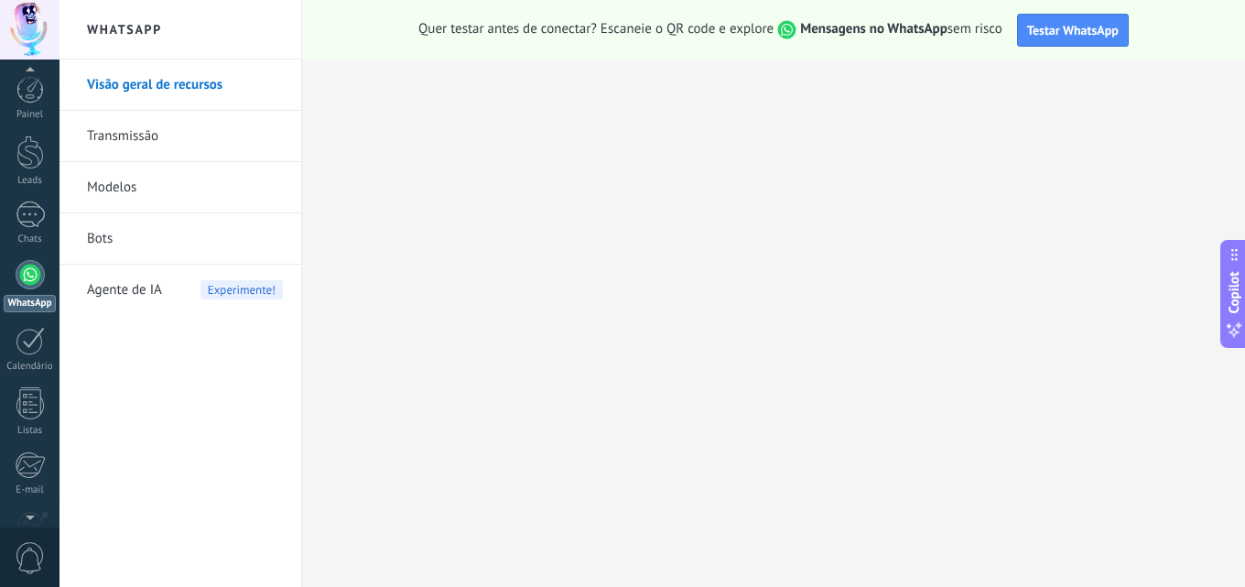
click at [33, 552] on span "0" at bounding box center [30, 558] width 31 height 32
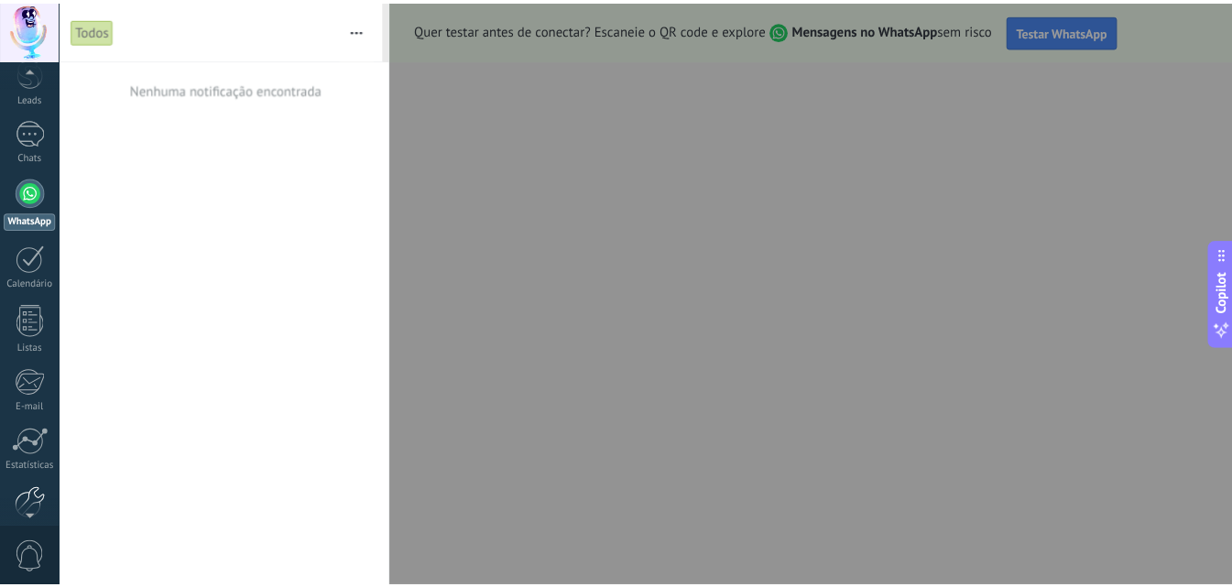
scroll to position [104, 0]
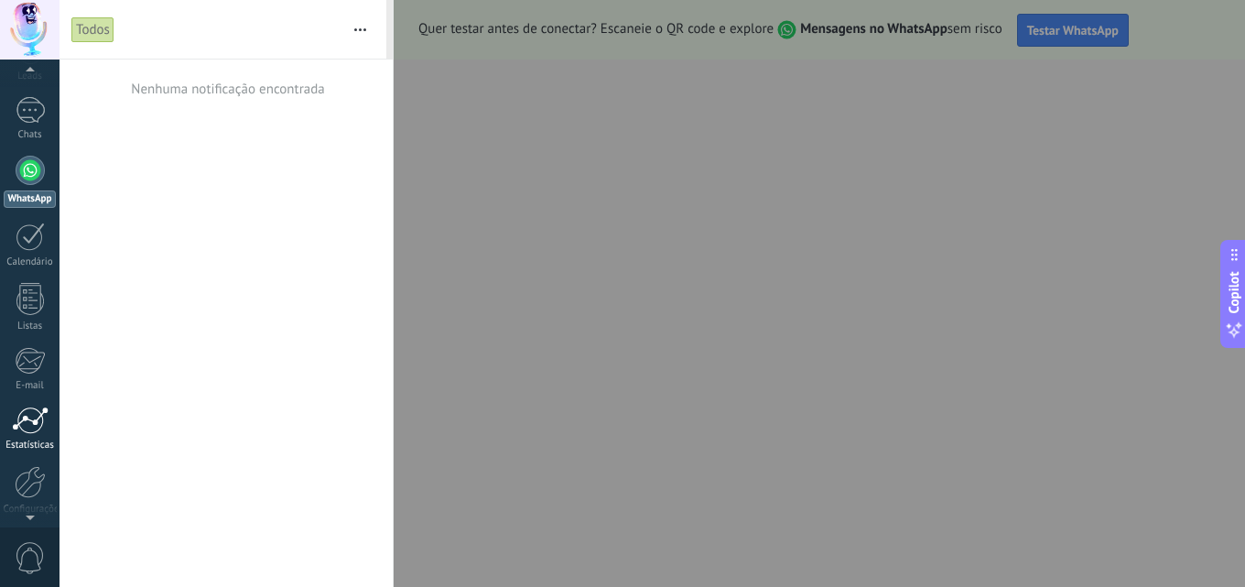
click at [34, 437] on link "Estatísticas" at bounding box center [30, 429] width 60 height 45
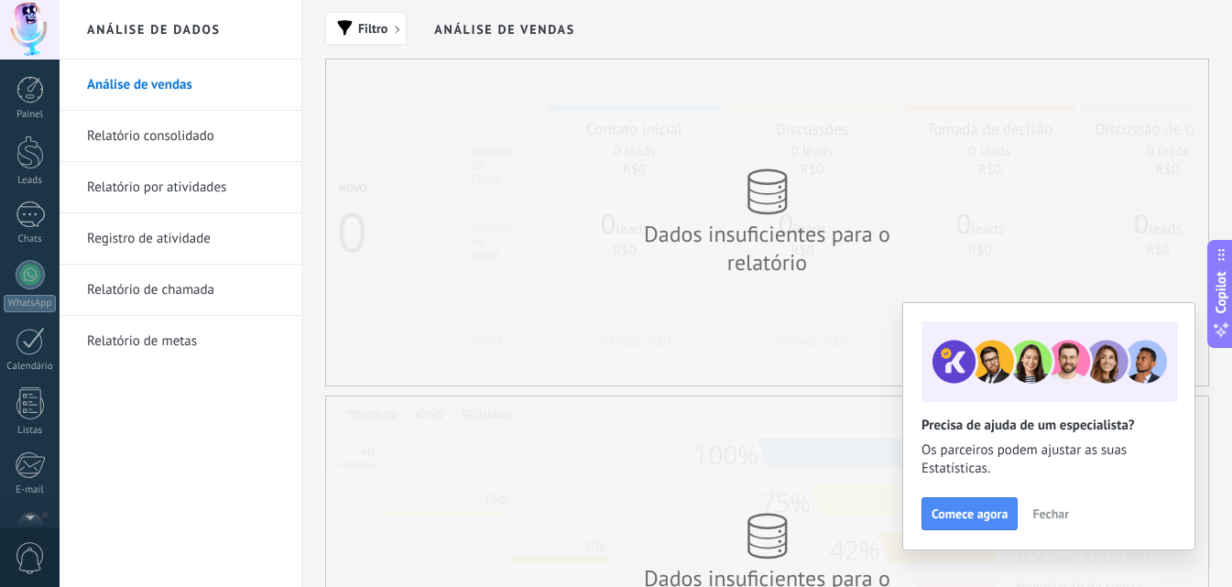
click at [28, 70] on div "Painel Leads Chats WhatsApp Clientes" at bounding box center [59, 294] width 119 height 468
click at [23, 95] on div at bounding box center [29, 89] width 27 height 27
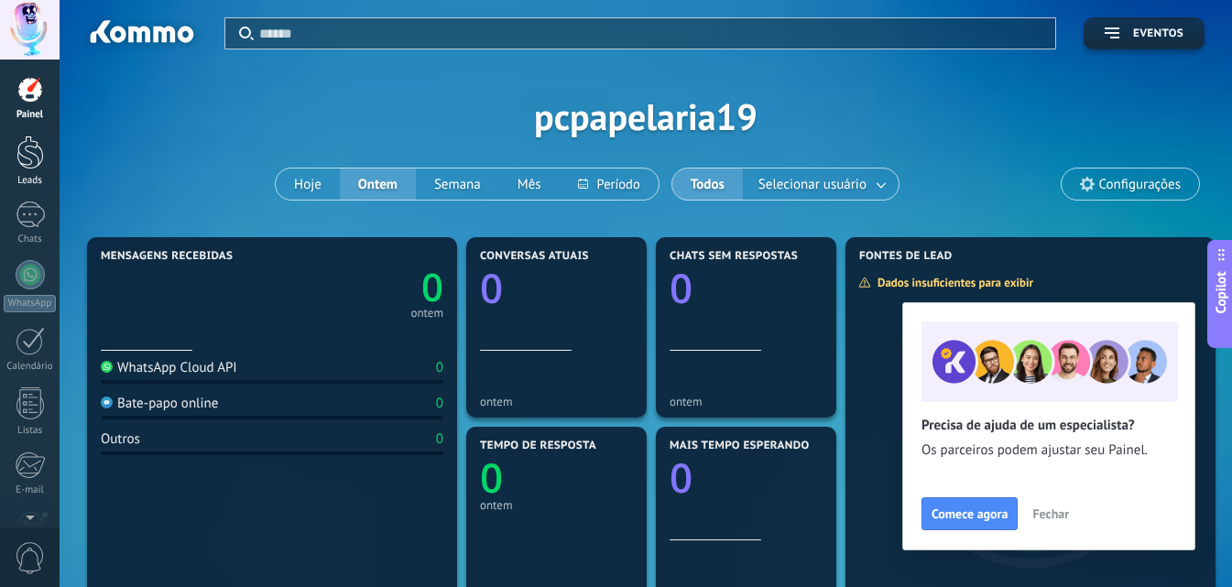
click at [38, 155] on div at bounding box center [29, 153] width 27 height 34
